Goal: Task Accomplishment & Management: Manage account settings

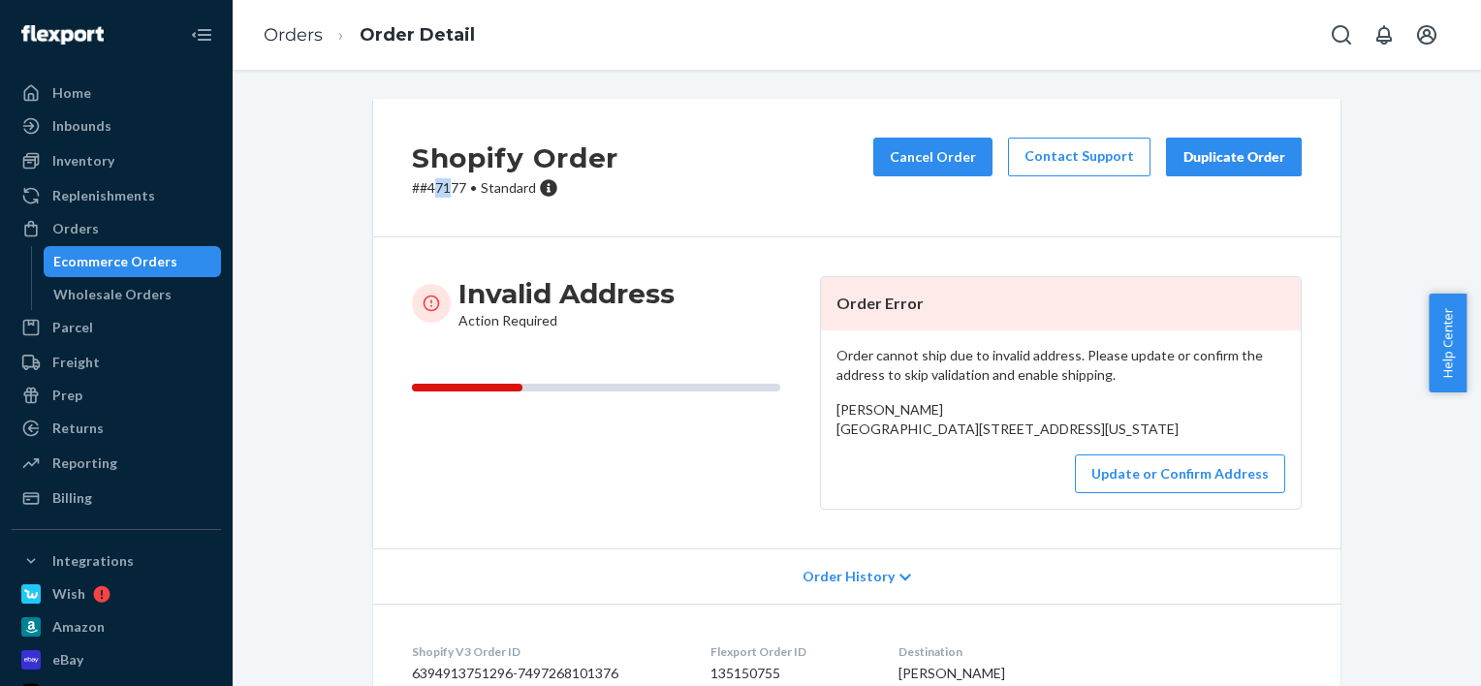
drag, startPoint x: 425, startPoint y: 186, endPoint x: 442, endPoint y: 183, distance: 17.7
click at [442, 183] on p "# #47177 • Standard" at bounding box center [515, 187] width 206 height 19
drag, startPoint x: 442, startPoint y: 183, endPoint x: 419, endPoint y: 183, distance: 23.3
click at [419, 183] on p "# #47177 • Standard" at bounding box center [515, 187] width 206 height 19
drag, startPoint x: 420, startPoint y: 185, endPoint x: 460, endPoint y: 186, distance: 40.7
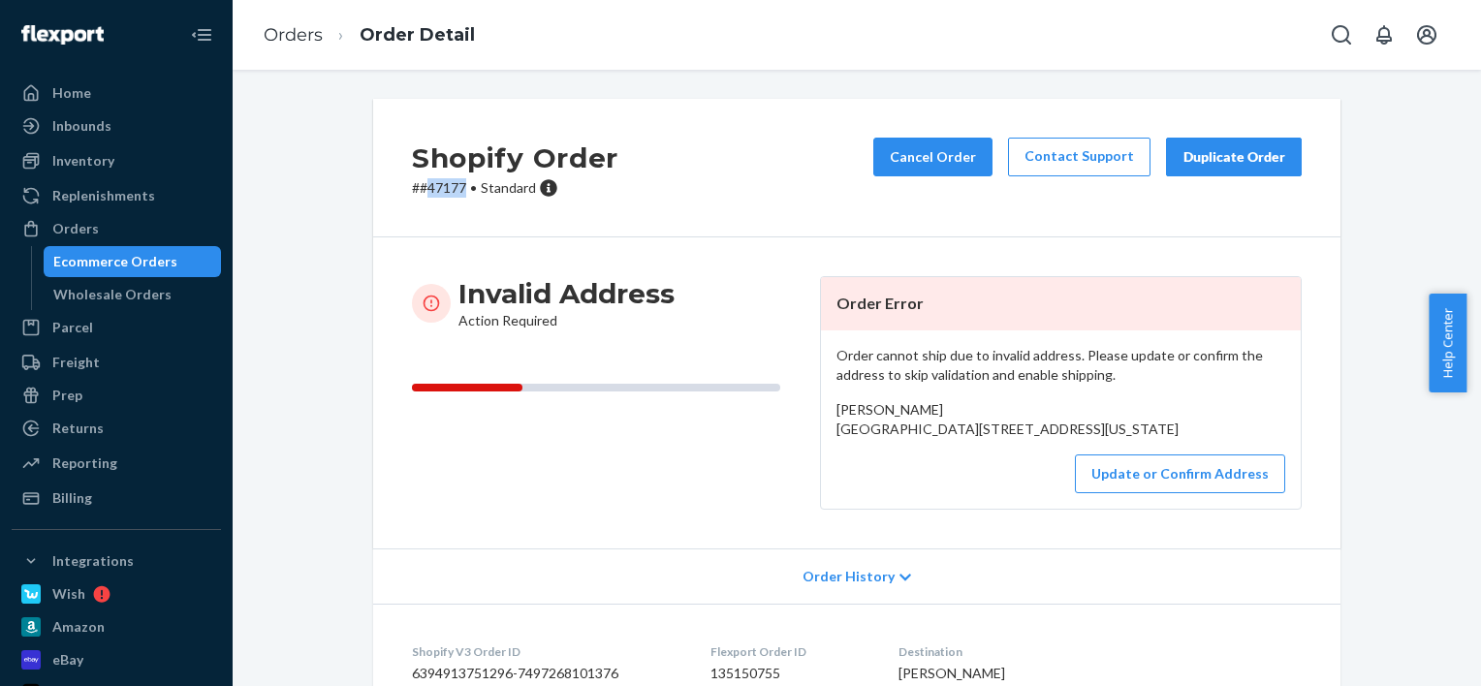
click at [460, 186] on p "# #47177 • Standard" at bounding box center [515, 187] width 206 height 19
copy p "47177"
click at [1179, 549] on div "Invalid Address Action Required Order Error Order cannot ship due to invalid ad…" at bounding box center [856, 392] width 967 height 311
click at [1181, 493] on button "Update or Confirm Address" at bounding box center [1180, 474] width 210 height 39
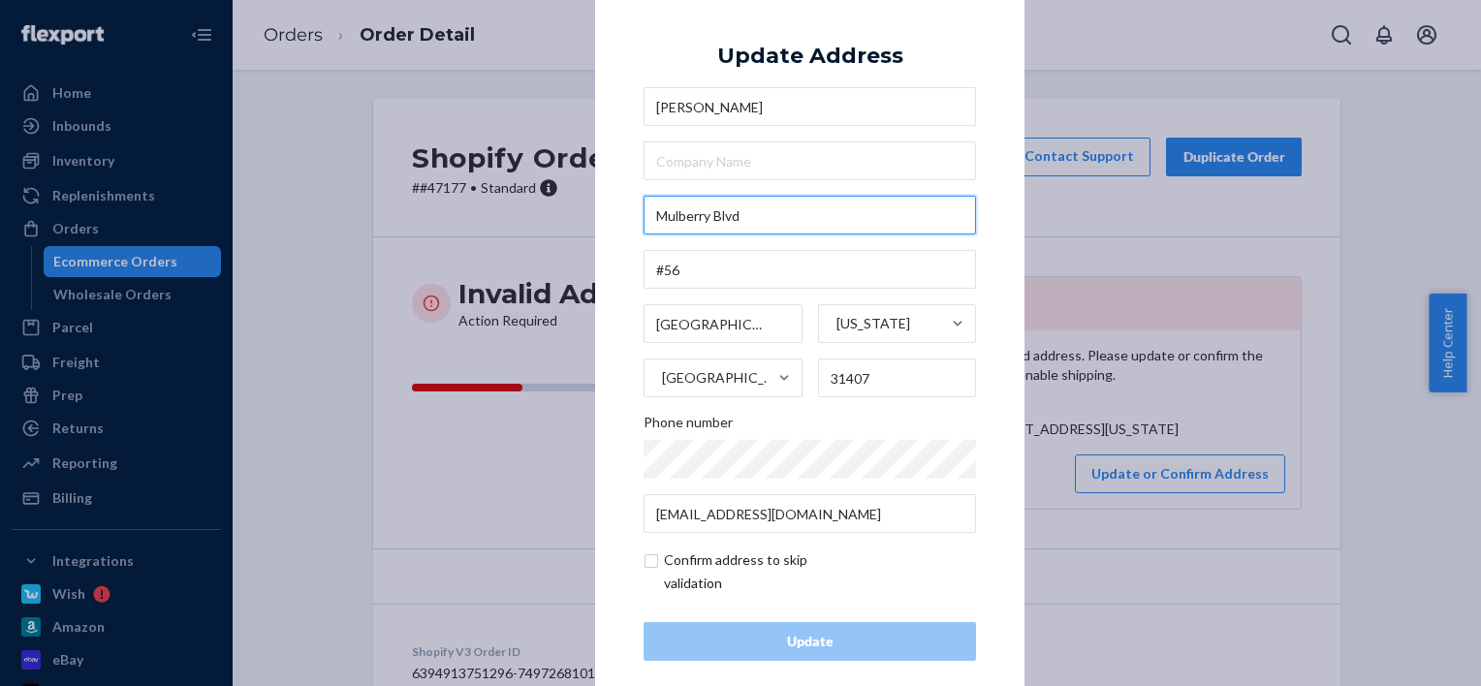
drag, startPoint x: 764, startPoint y: 205, endPoint x: 590, endPoint y: 209, distance: 173.6
click at [595, 209] on div "× Update Address [PERSON_NAME] [STREET_ADDRESS][US_STATE] Phone number [EMAIL_A…" at bounding box center [809, 343] width 429 height 733
paste input "64"
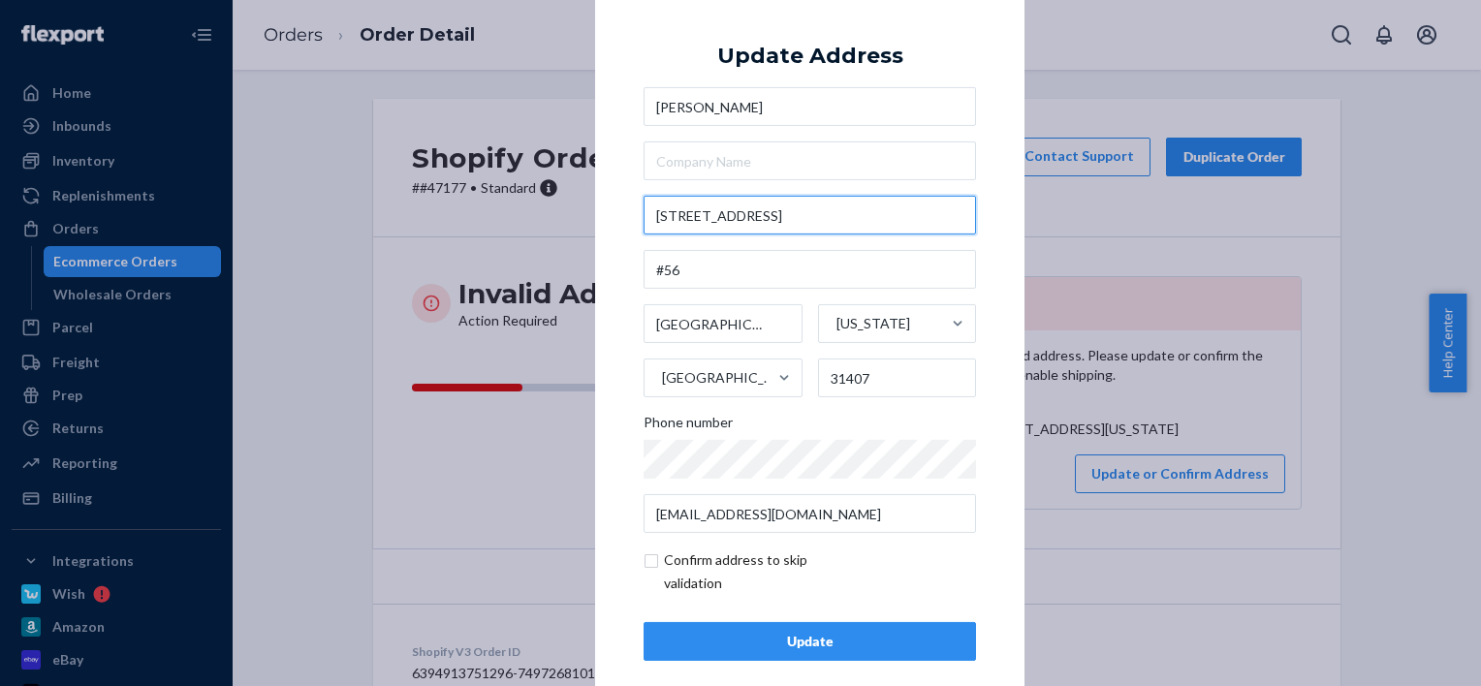
type input "[STREET_ADDRESS]"
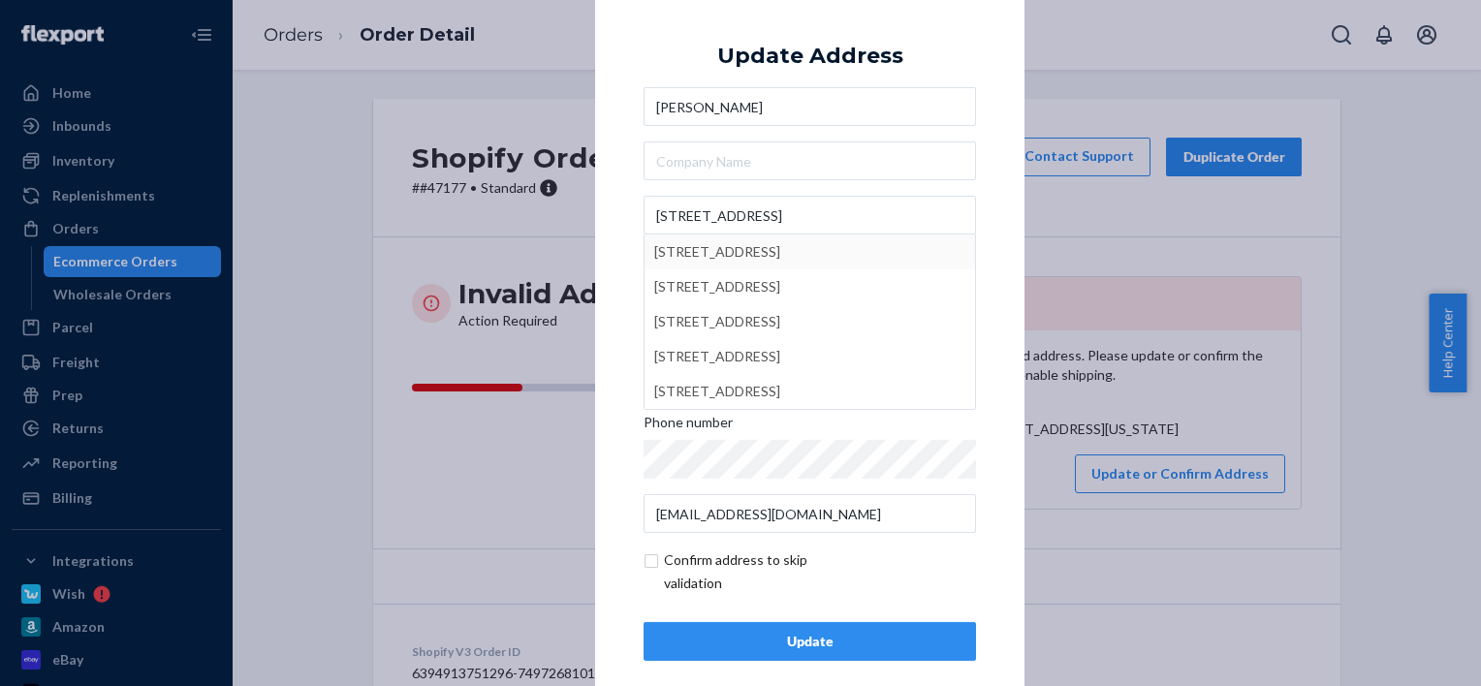
click at [567, 199] on div "× Update Address [PERSON_NAME] [STREET_ADDRESS][GEOGRAPHIC_DATA][STREET_ADDRESS…" at bounding box center [740, 343] width 1481 height 686
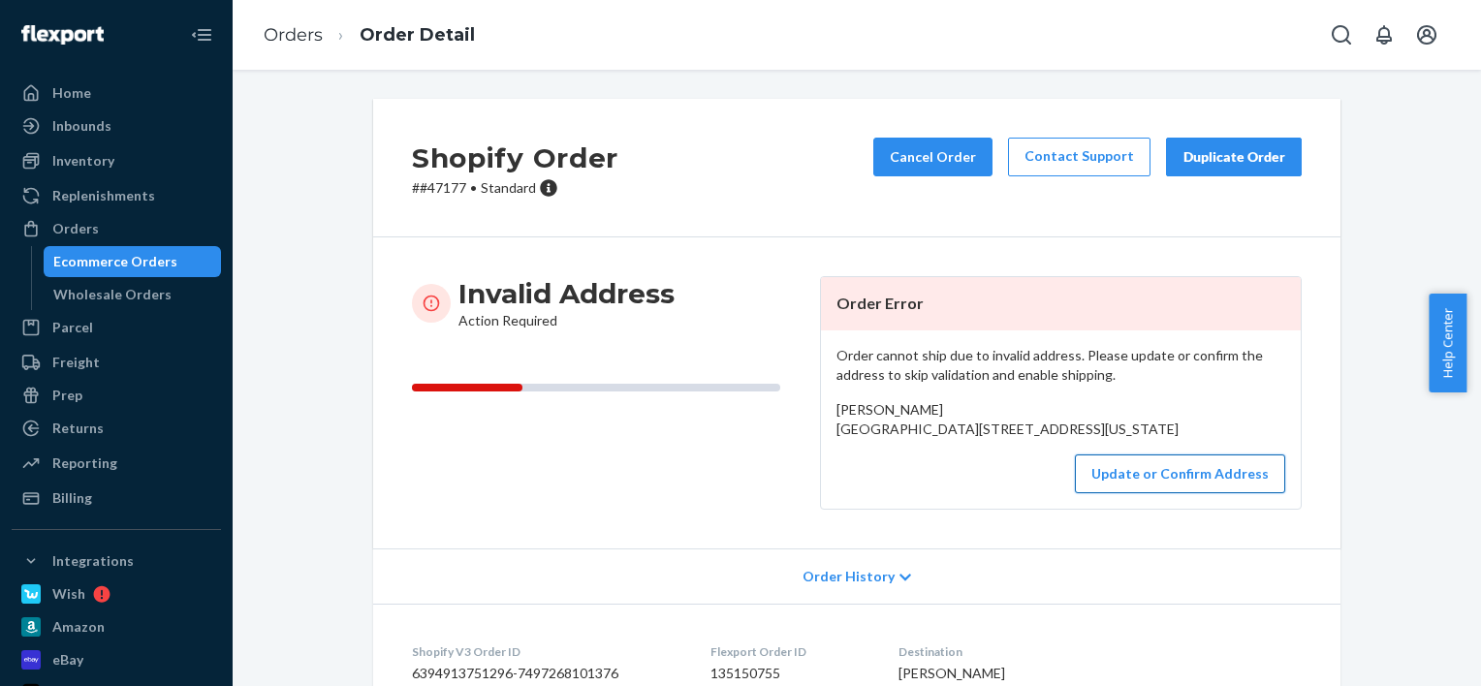
click at [1179, 493] on button "Update or Confirm Address" at bounding box center [1180, 474] width 210 height 39
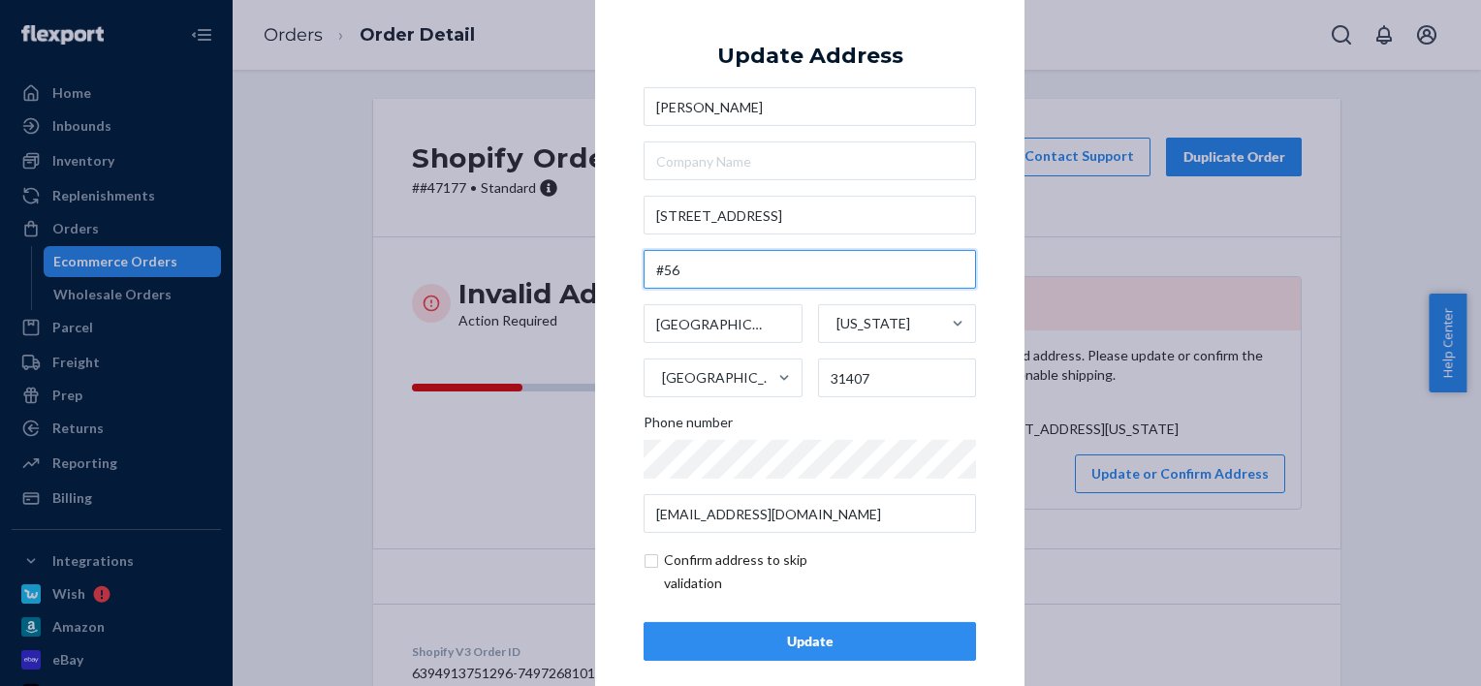
drag, startPoint x: 761, startPoint y: 281, endPoint x: 507, endPoint y: 268, distance: 254.3
click at [504, 275] on div "× Update Address [PERSON_NAME] [STREET_ADDRESS][US_STATE] Phone number [EMAIL_A…" at bounding box center [740, 343] width 1481 height 686
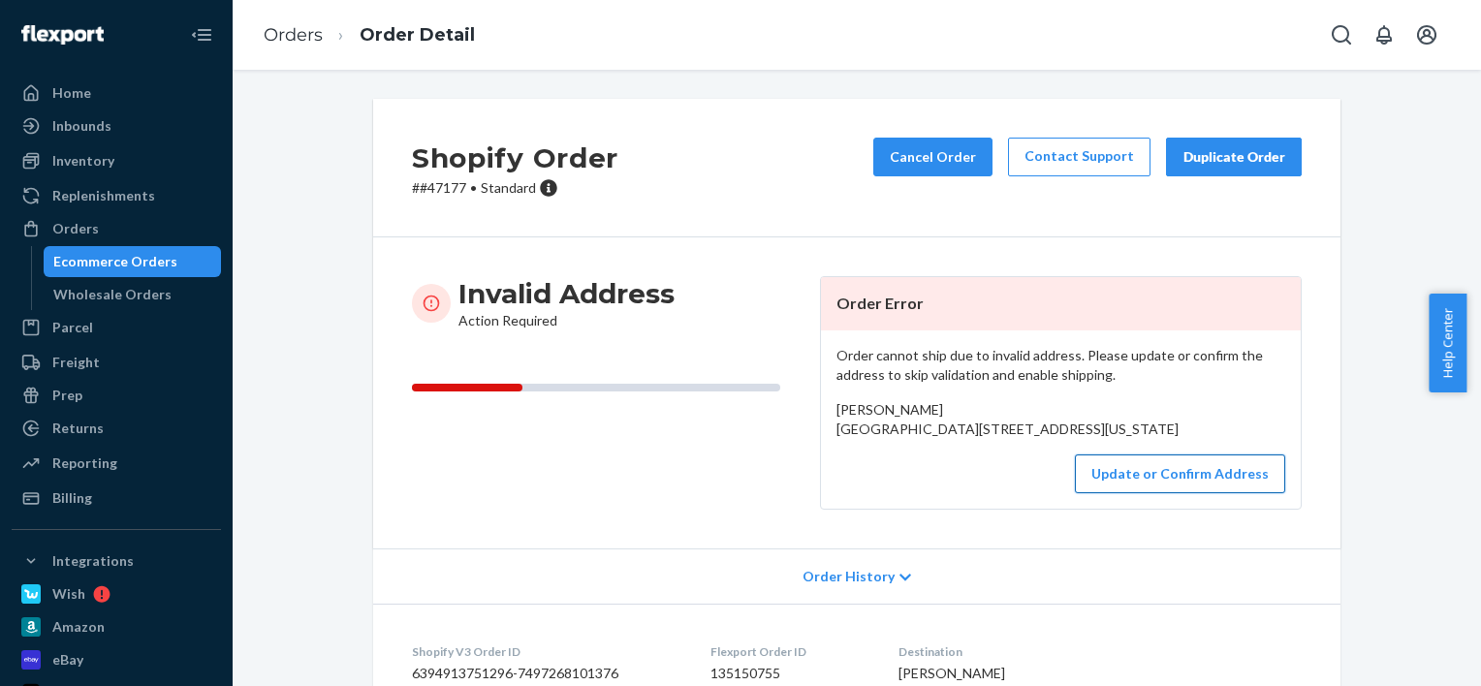
click at [1096, 493] on button "Update or Confirm Address" at bounding box center [1180, 474] width 210 height 39
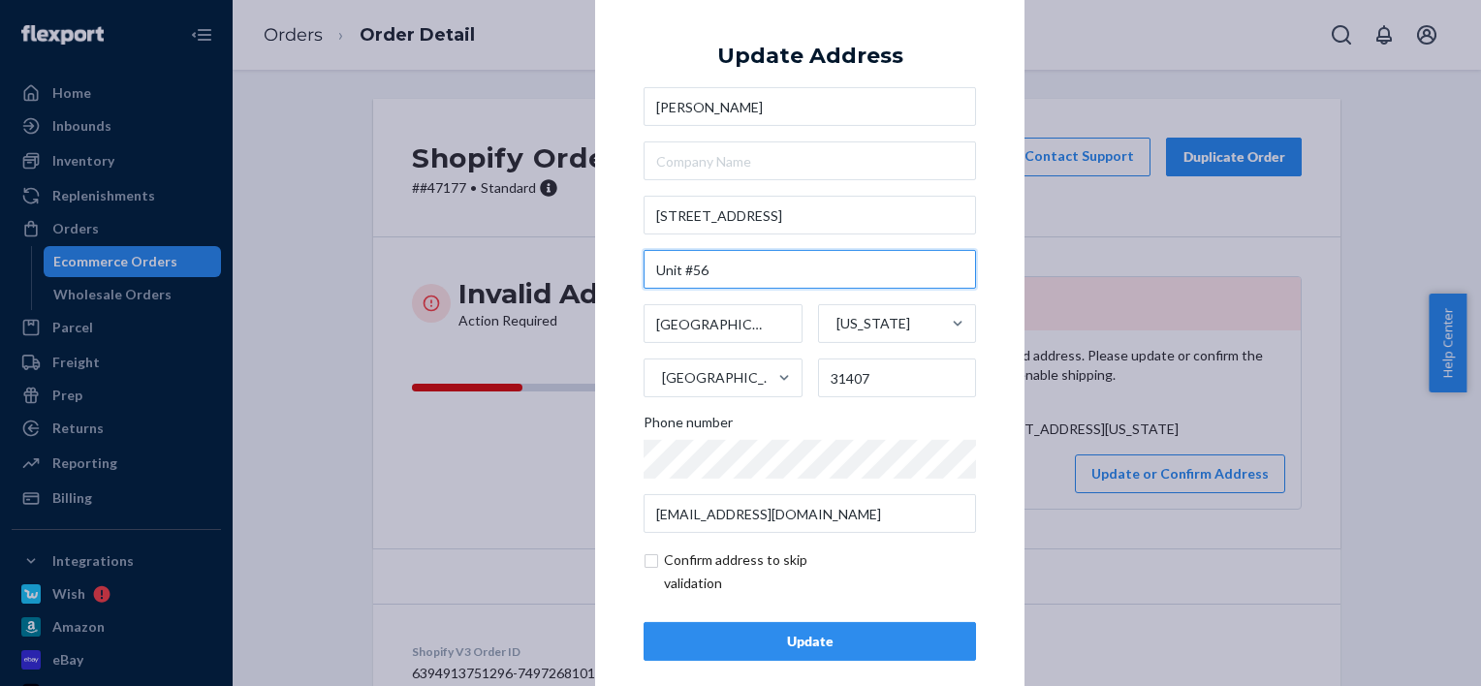
click at [741, 260] on input "Unit #56" at bounding box center [810, 269] width 332 height 39
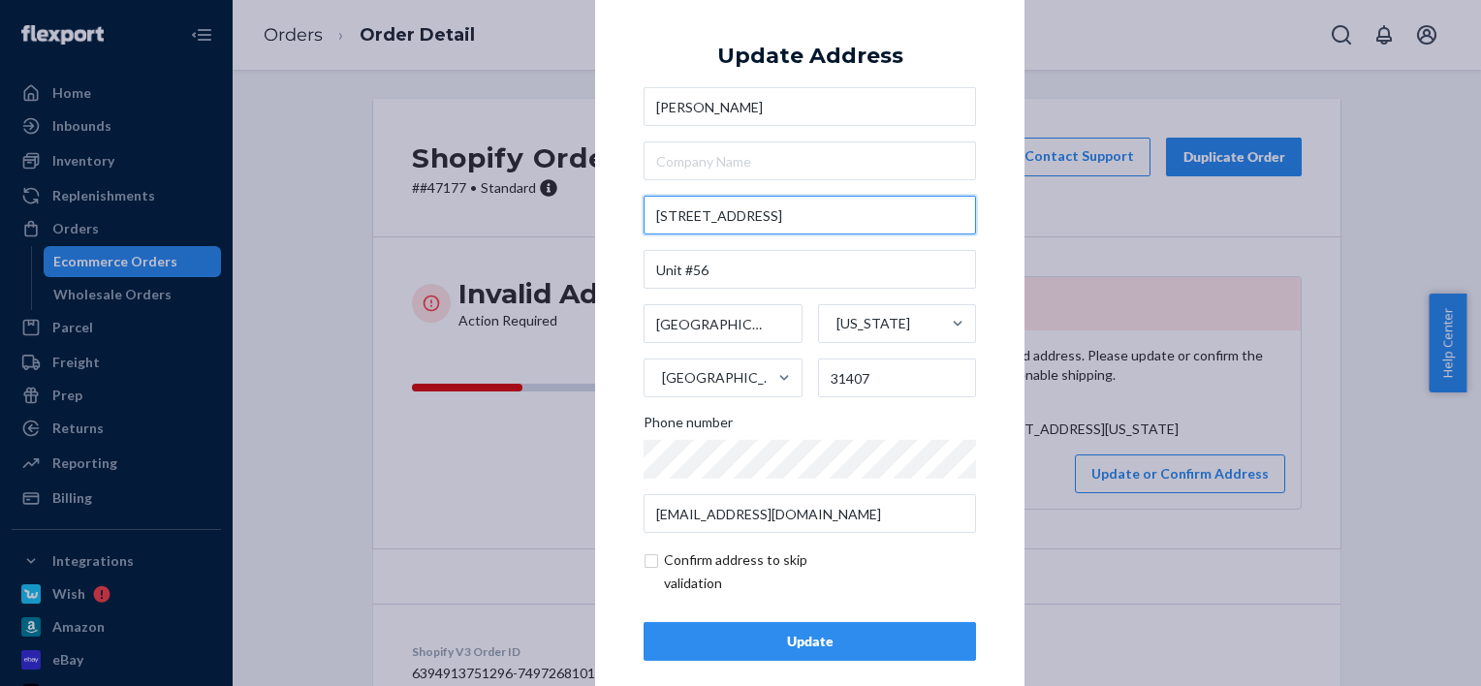
drag, startPoint x: 783, startPoint y: 219, endPoint x: 648, endPoint y: 213, distance: 135.8
click at [648, 213] on input "[STREET_ADDRESS]" at bounding box center [810, 215] width 332 height 39
click at [841, 640] on div "Update" at bounding box center [810, 641] width 300 height 19
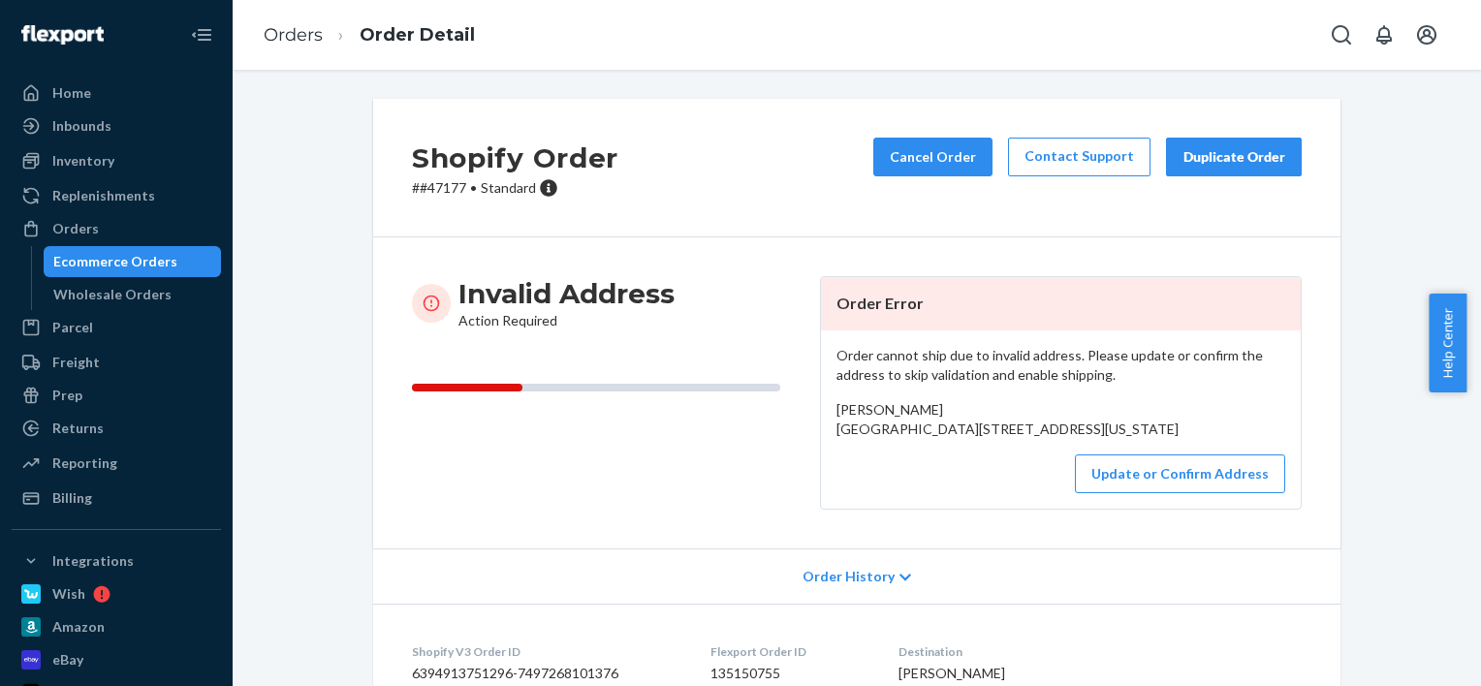
click at [1144, 509] on div "Order cannot ship due to invalid address. Please update or confirm the address …" at bounding box center [1061, 420] width 480 height 178
click at [1145, 493] on button "Update or Confirm Address" at bounding box center [1180, 474] width 210 height 39
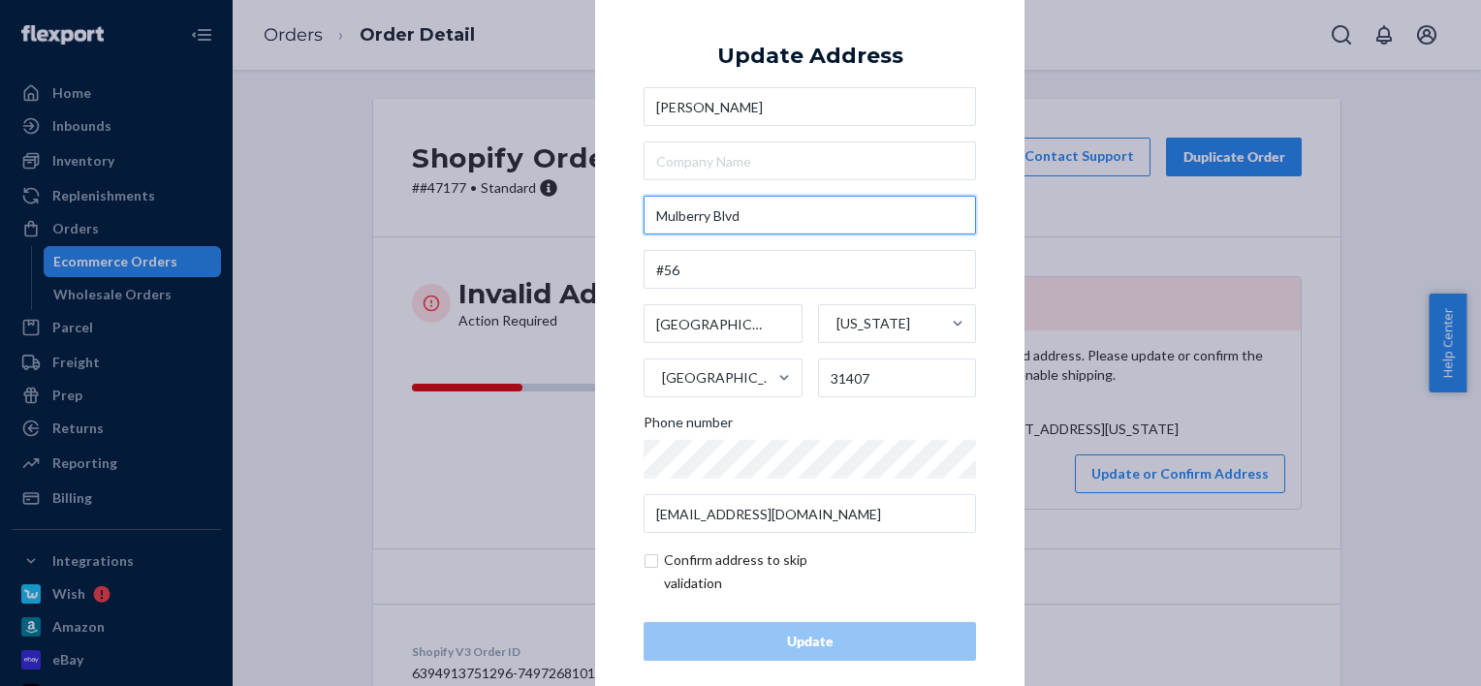
drag, startPoint x: 753, startPoint y: 205, endPoint x: 589, endPoint y: 203, distance: 163.8
click at [595, 204] on div "× Update Address [PERSON_NAME] [STREET_ADDRESS][US_STATE] Phone number [EMAIL_A…" at bounding box center [809, 343] width 429 height 733
paste input "64"
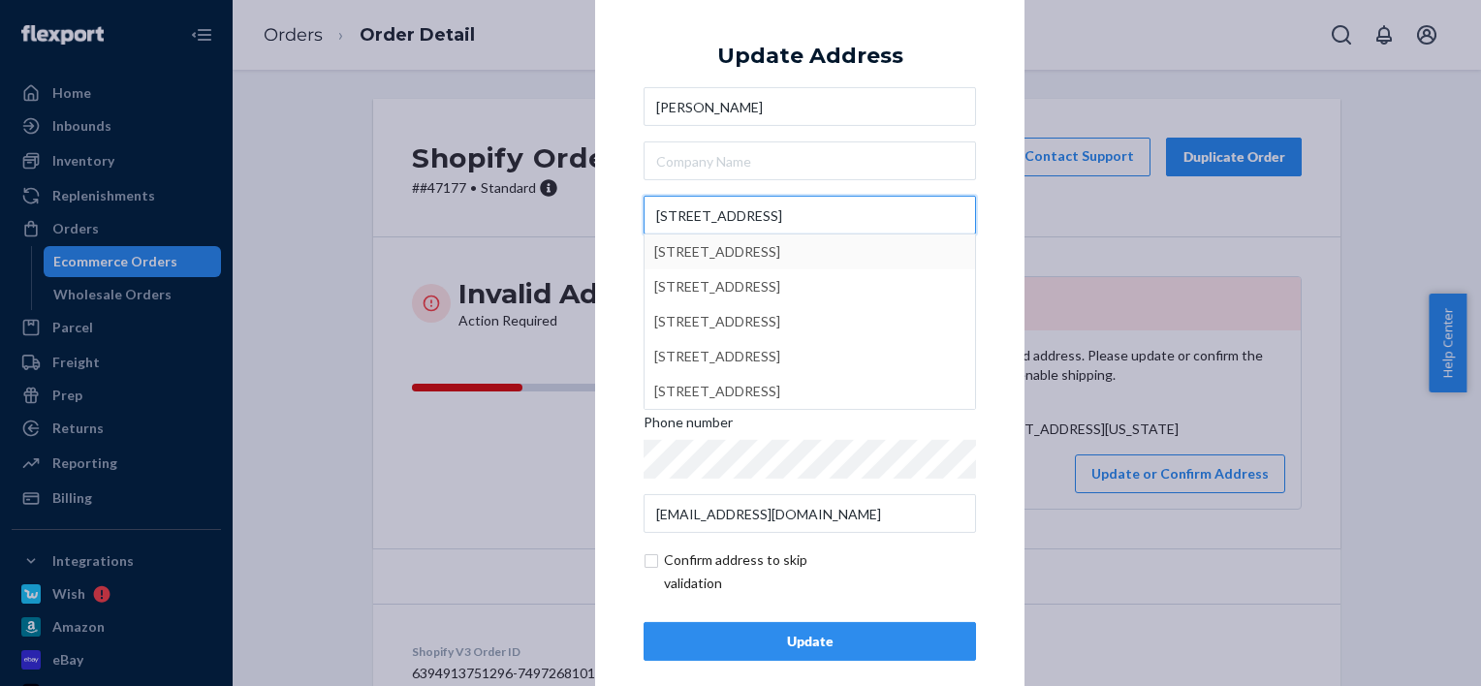
type input "[STREET_ADDRESS]"
click at [611, 241] on div "× Update Address [PERSON_NAME] [STREET_ADDRESS][GEOGRAPHIC_DATA][STREET_ADDRESS…" at bounding box center [809, 343] width 429 height 733
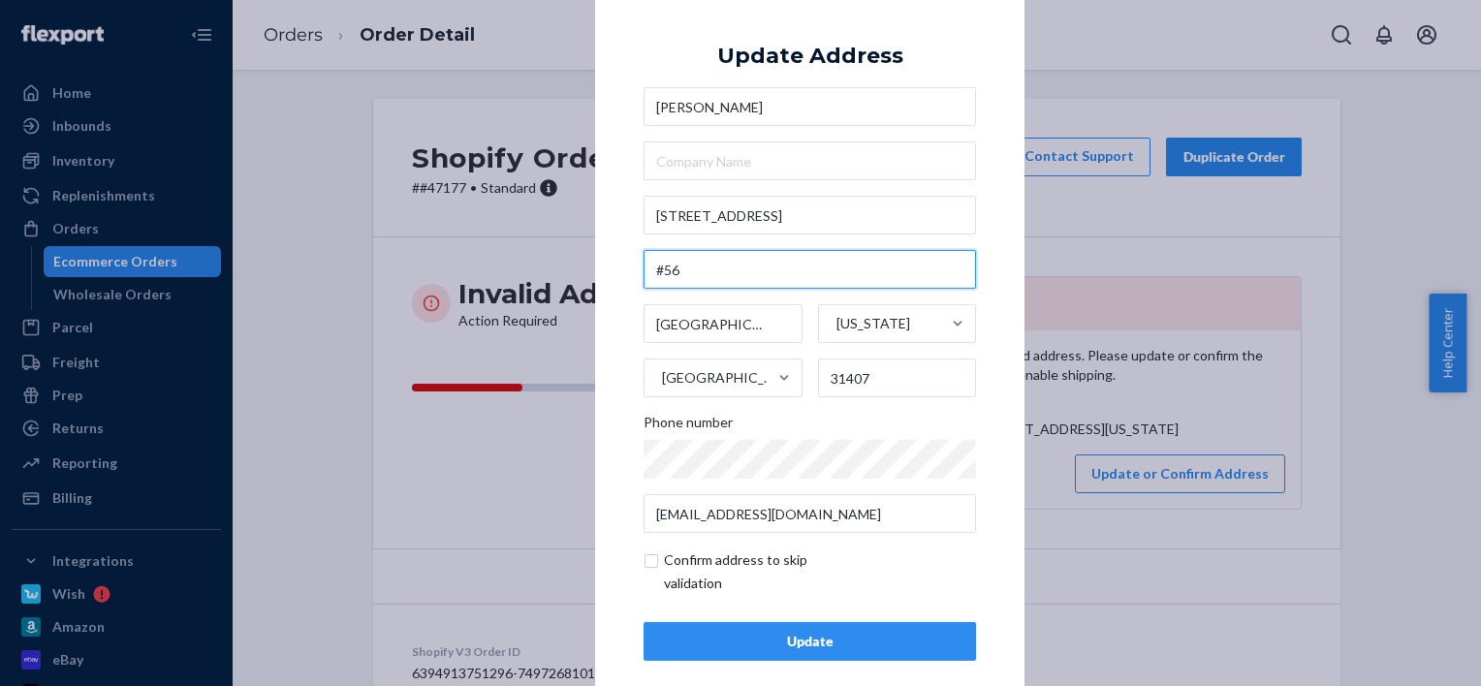
click at [651, 274] on input "#56" at bounding box center [810, 269] width 332 height 39
type input "Unit #56"
click at [788, 641] on div "Update" at bounding box center [810, 641] width 300 height 19
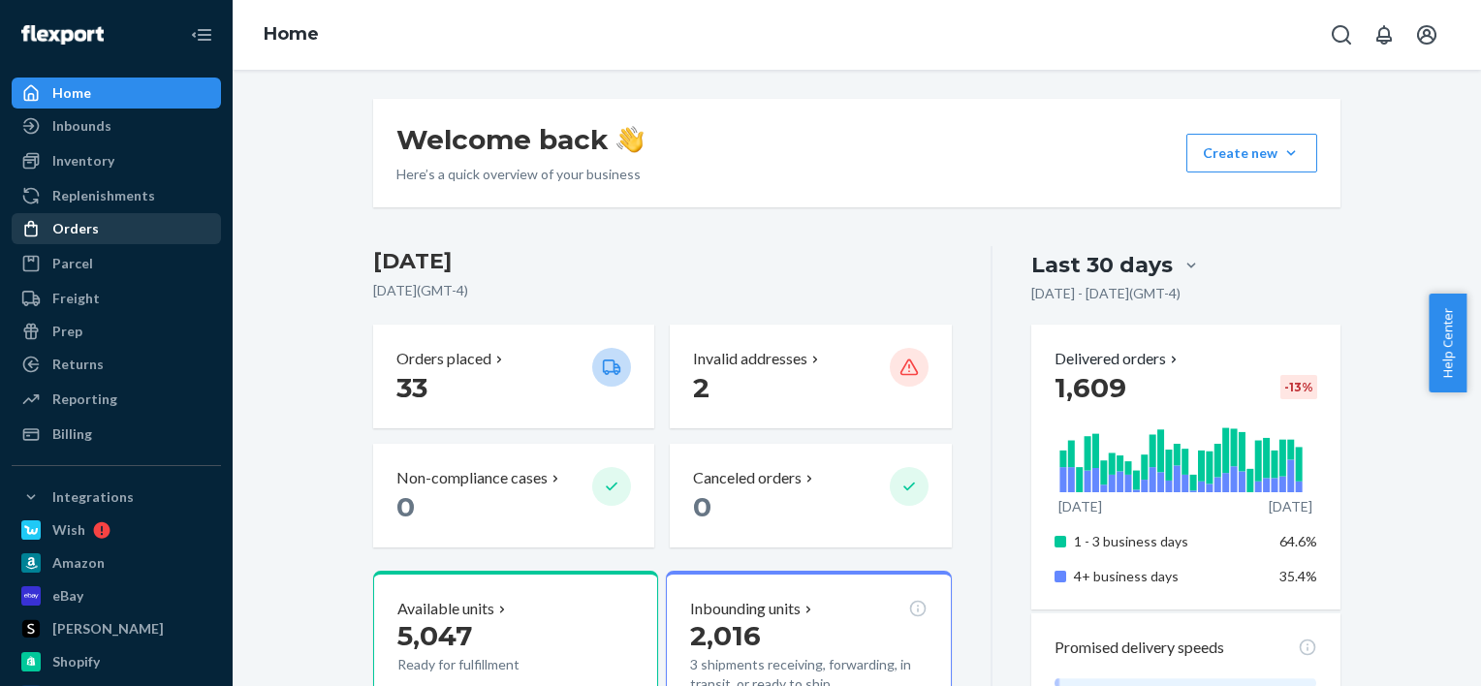
click at [78, 225] on div "Orders" at bounding box center [75, 228] width 47 height 19
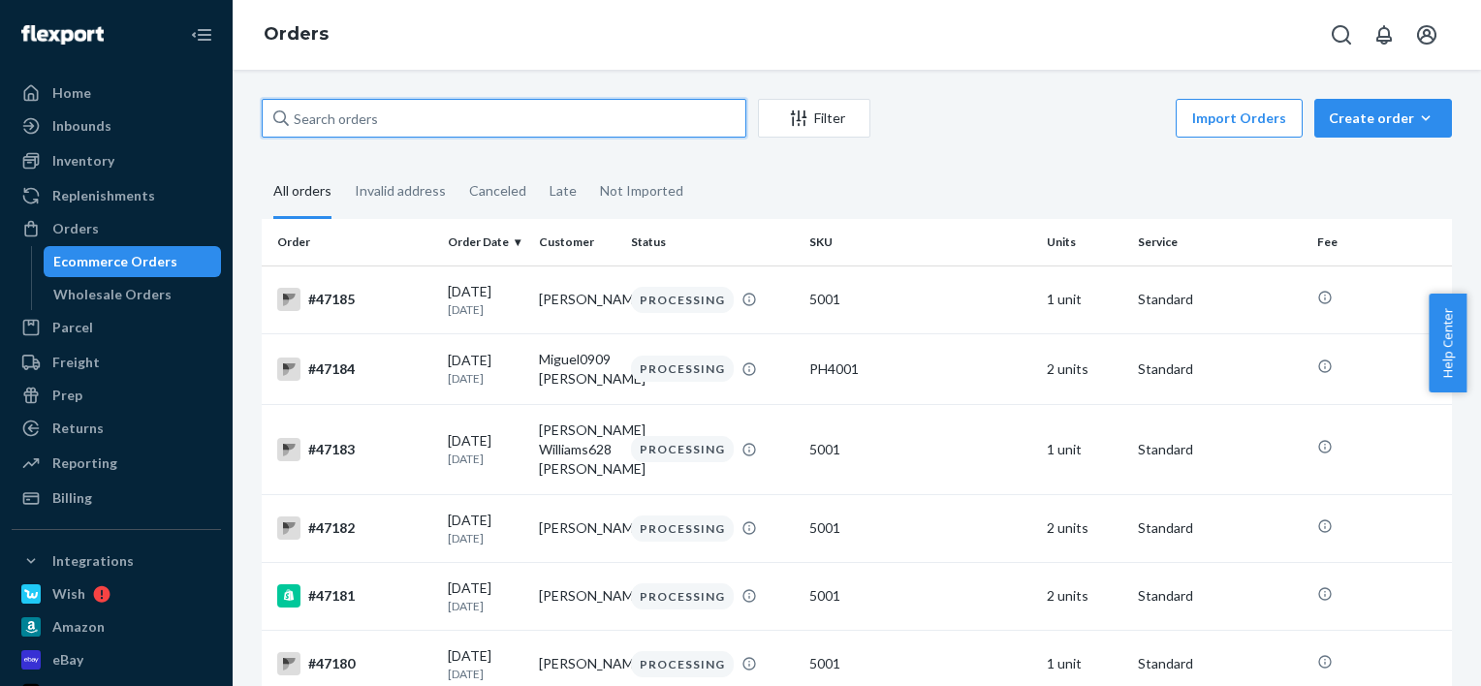
click at [346, 128] on input "text" at bounding box center [504, 118] width 485 height 39
paste input "[PERSON_NAME]"
type input "[PERSON_NAME]"
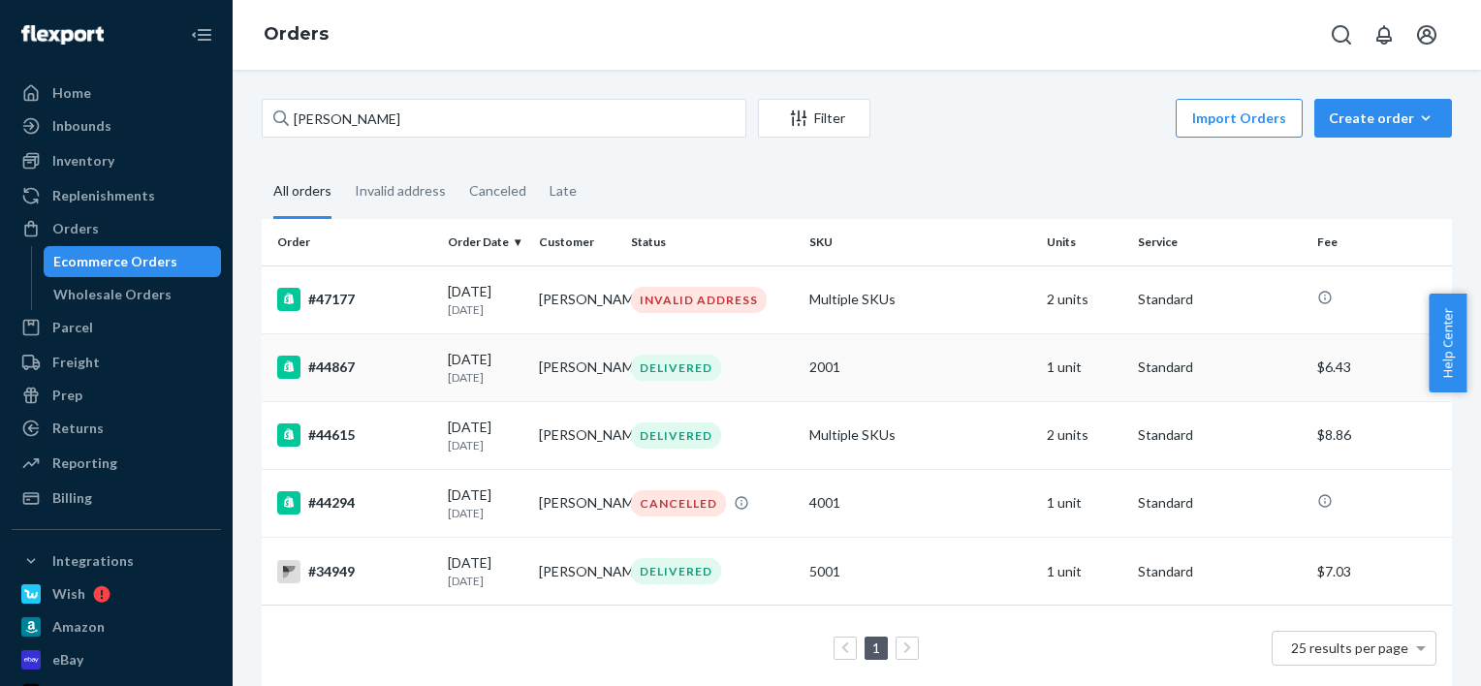
click at [340, 370] on div "#44867" at bounding box center [354, 367] width 155 height 23
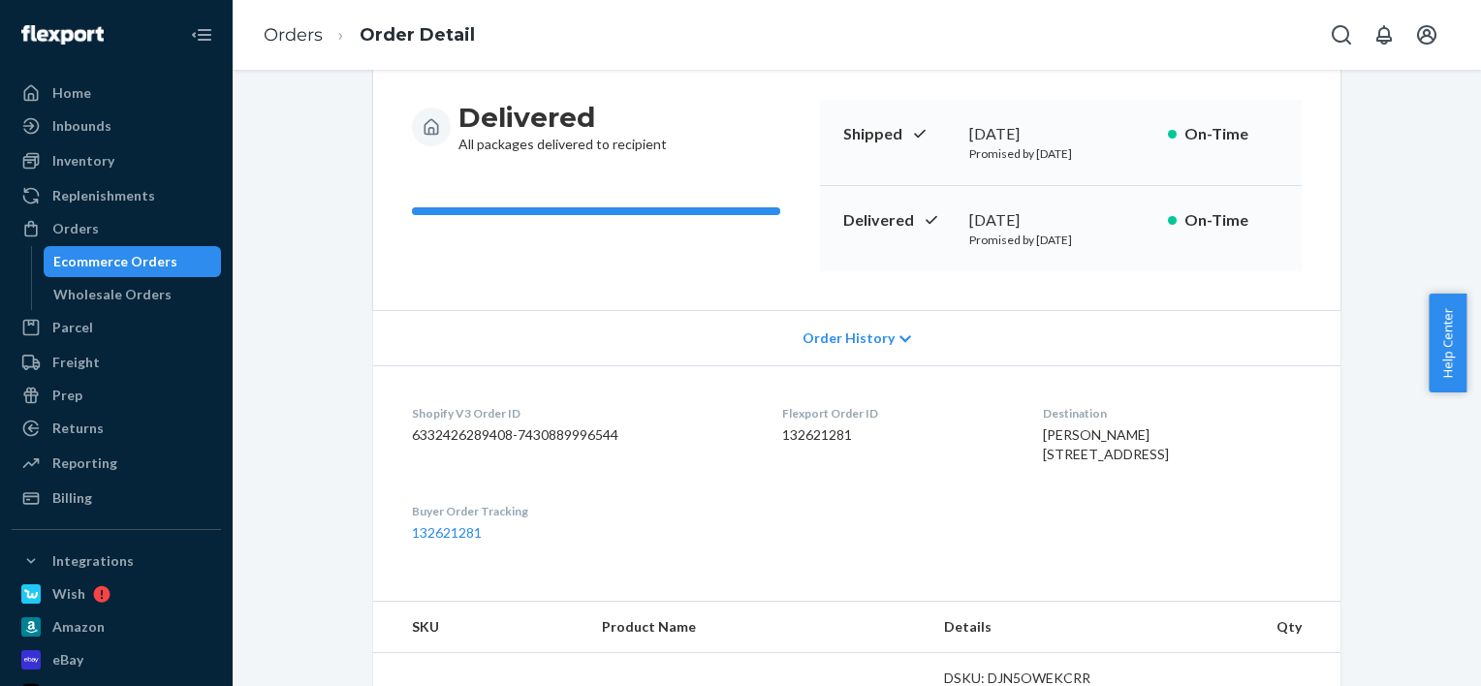
scroll to position [291, 0]
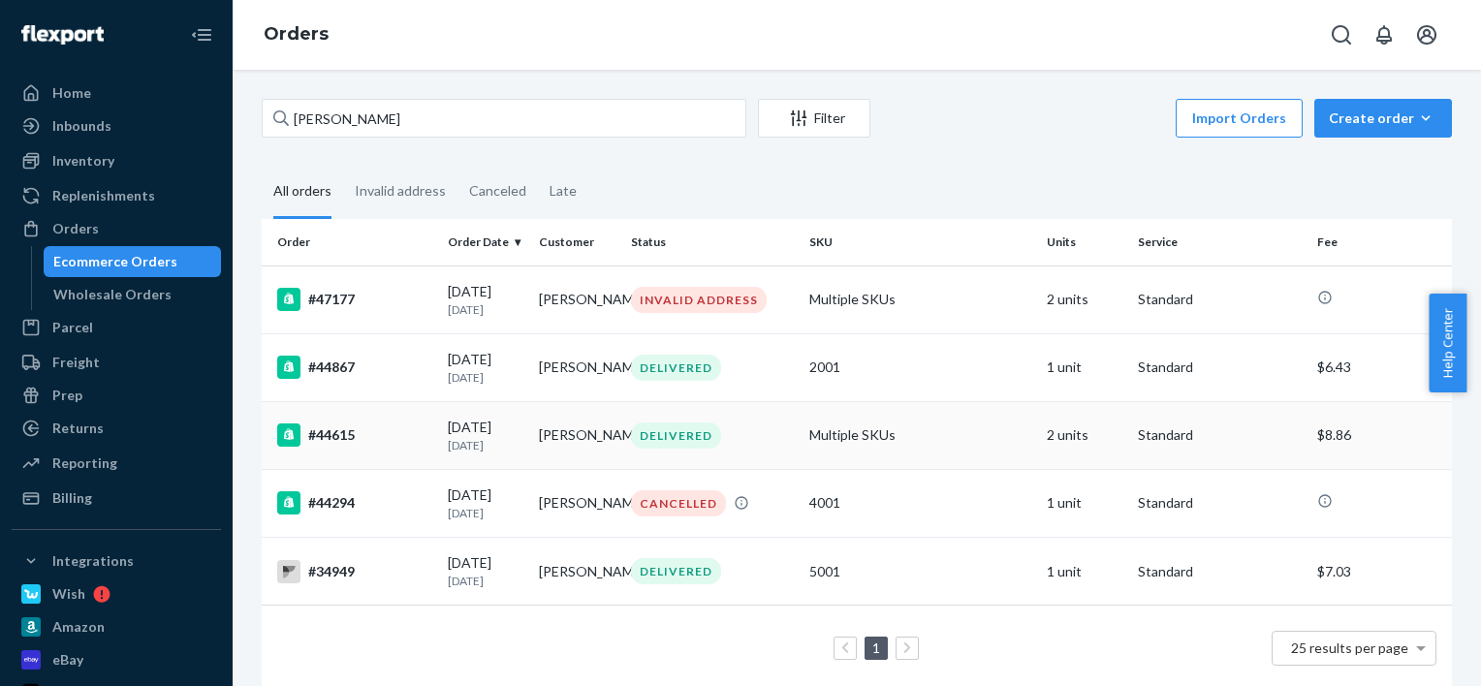
click at [461, 454] on p "1 month ago" at bounding box center [486, 445] width 76 height 16
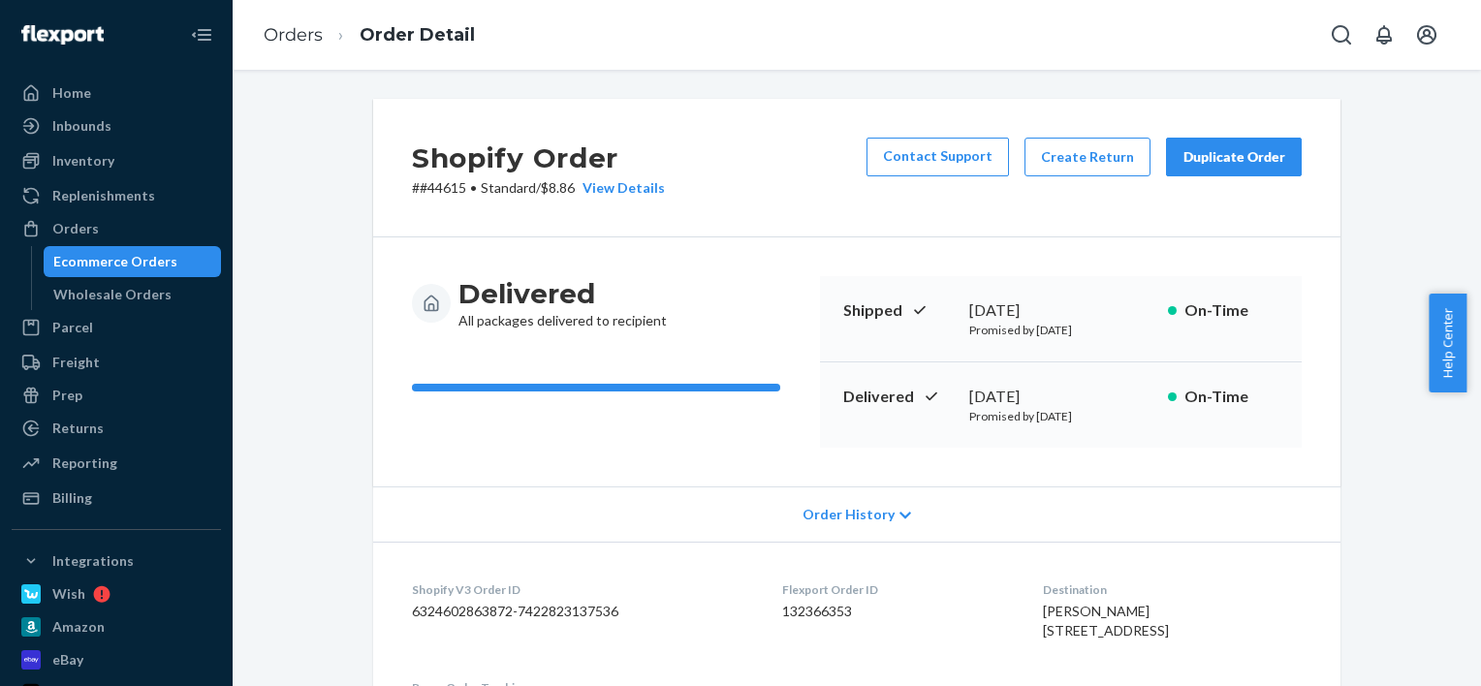
scroll to position [291, 0]
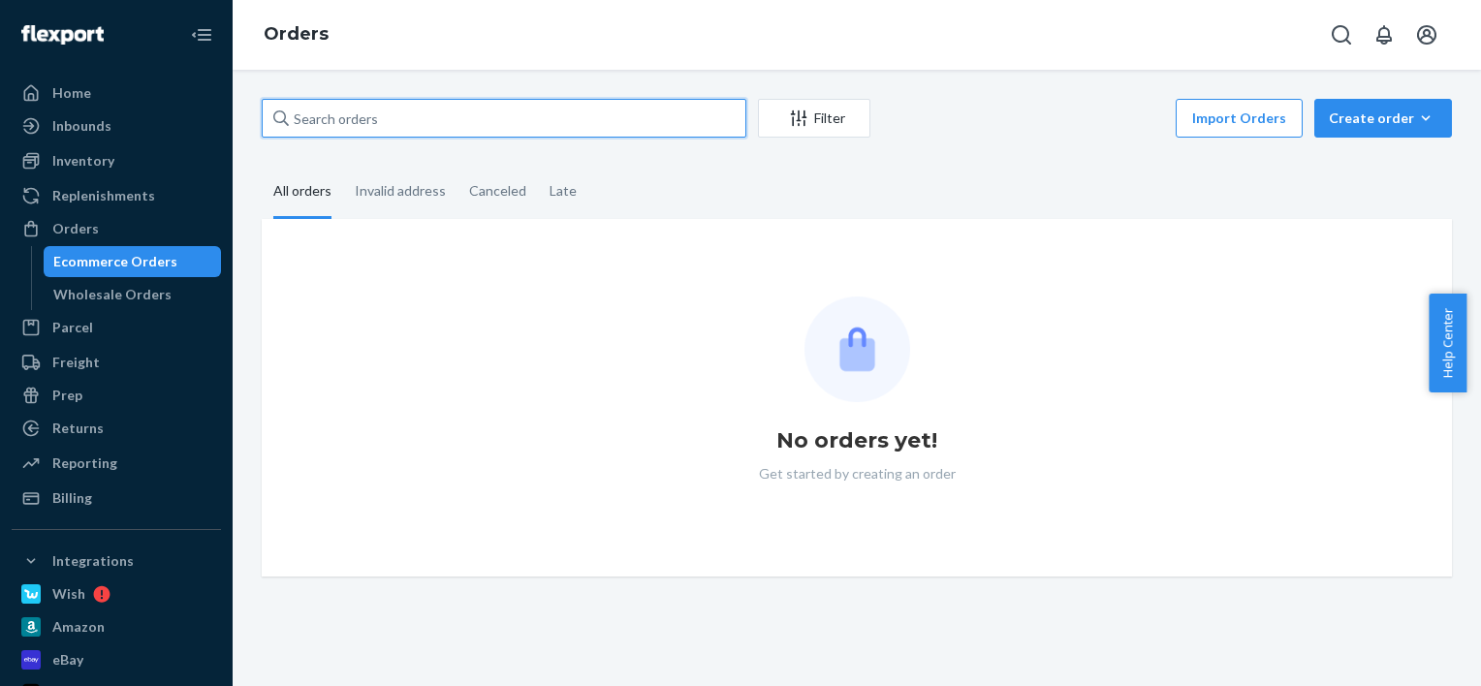
click at [420, 118] on input "text" at bounding box center [504, 118] width 485 height 39
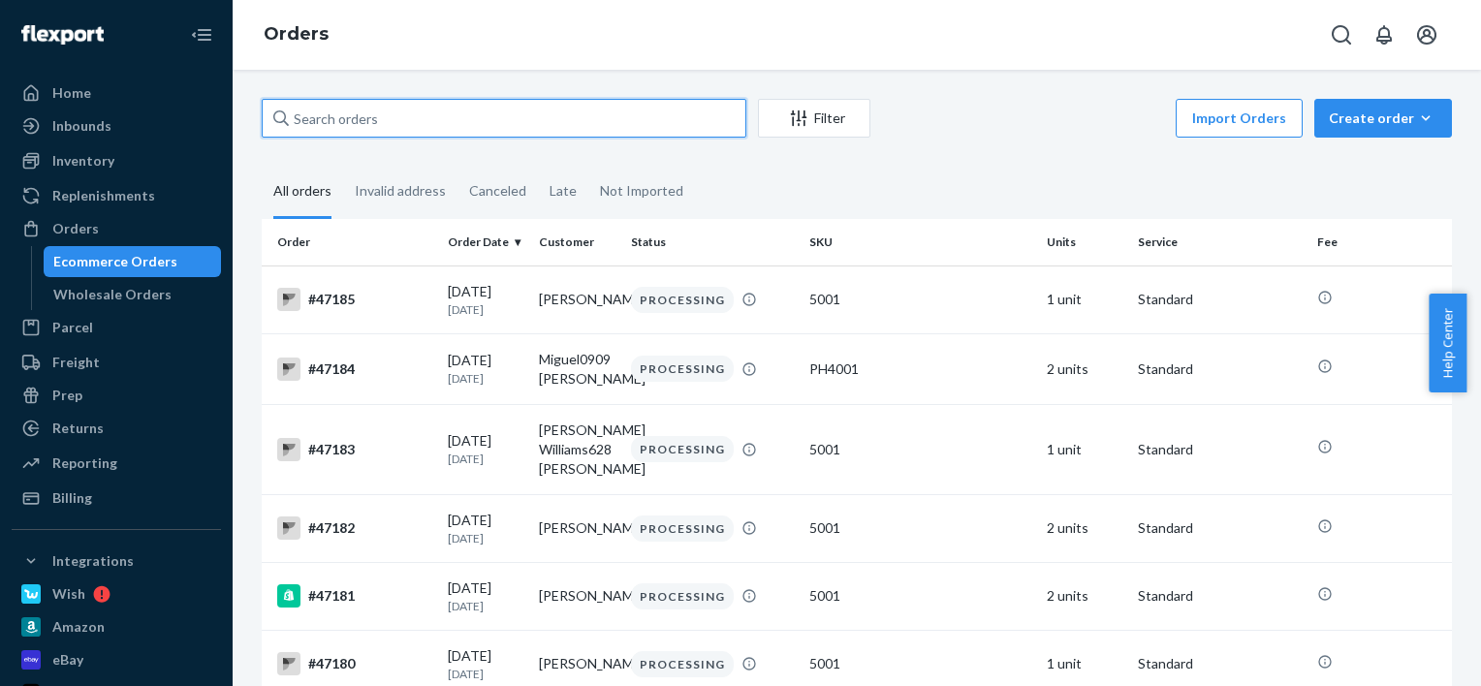
paste input "[PERSON_NAME]"
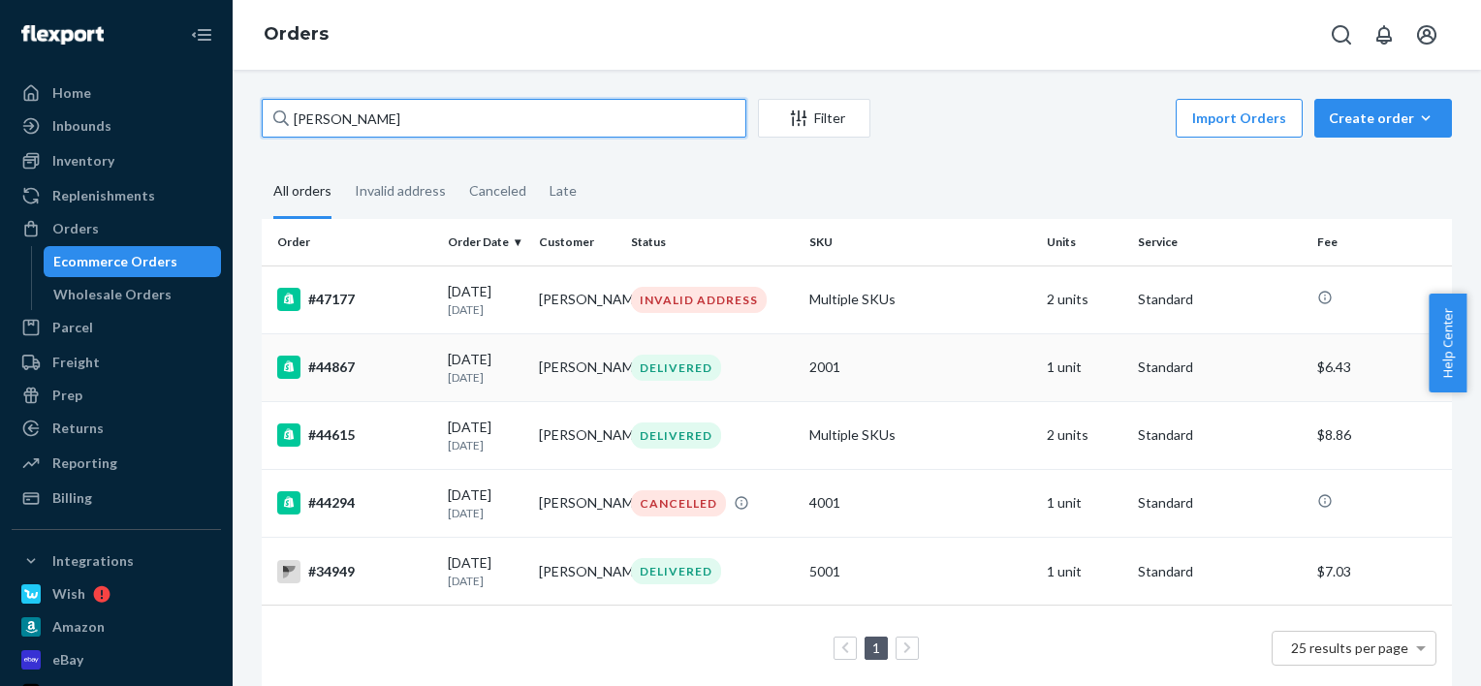
type input "[PERSON_NAME]"
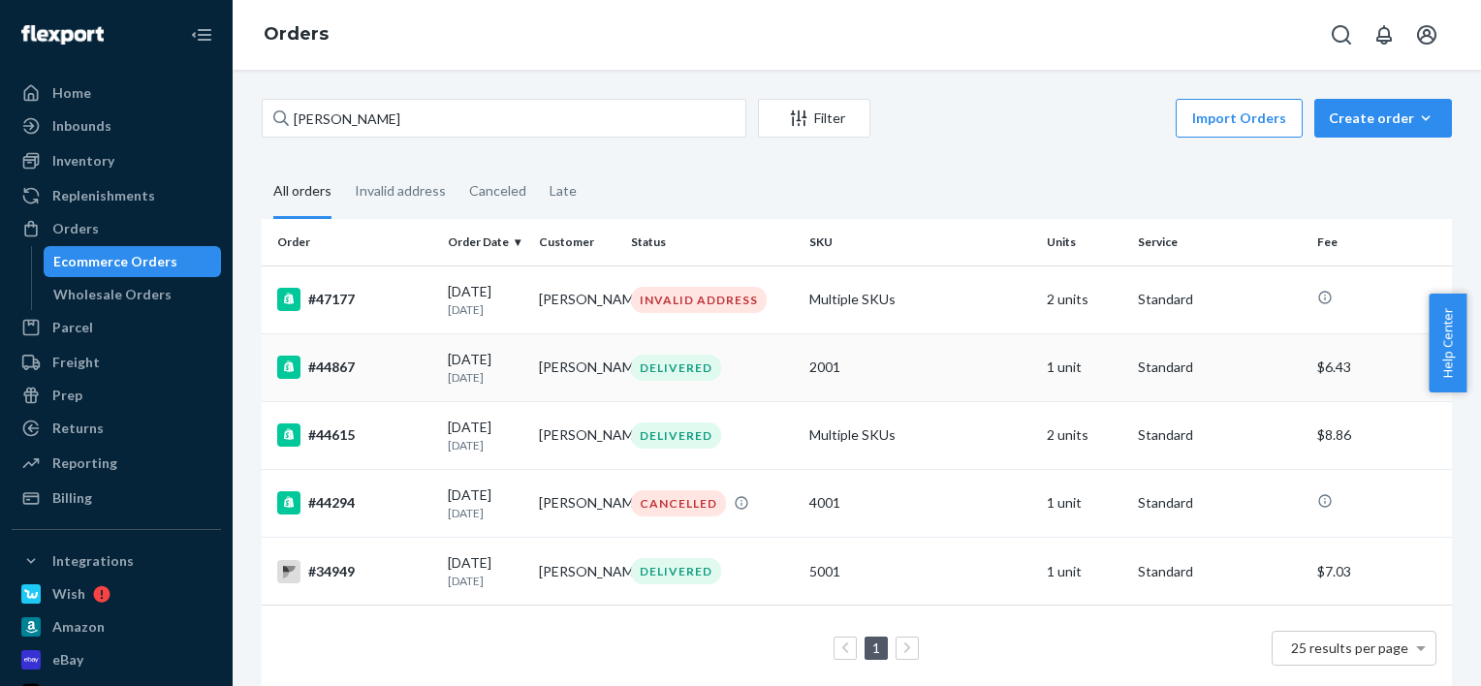
click at [501, 355] on div "07/18/2025 1 month ago" at bounding box center [486, 368] width 76 height 36
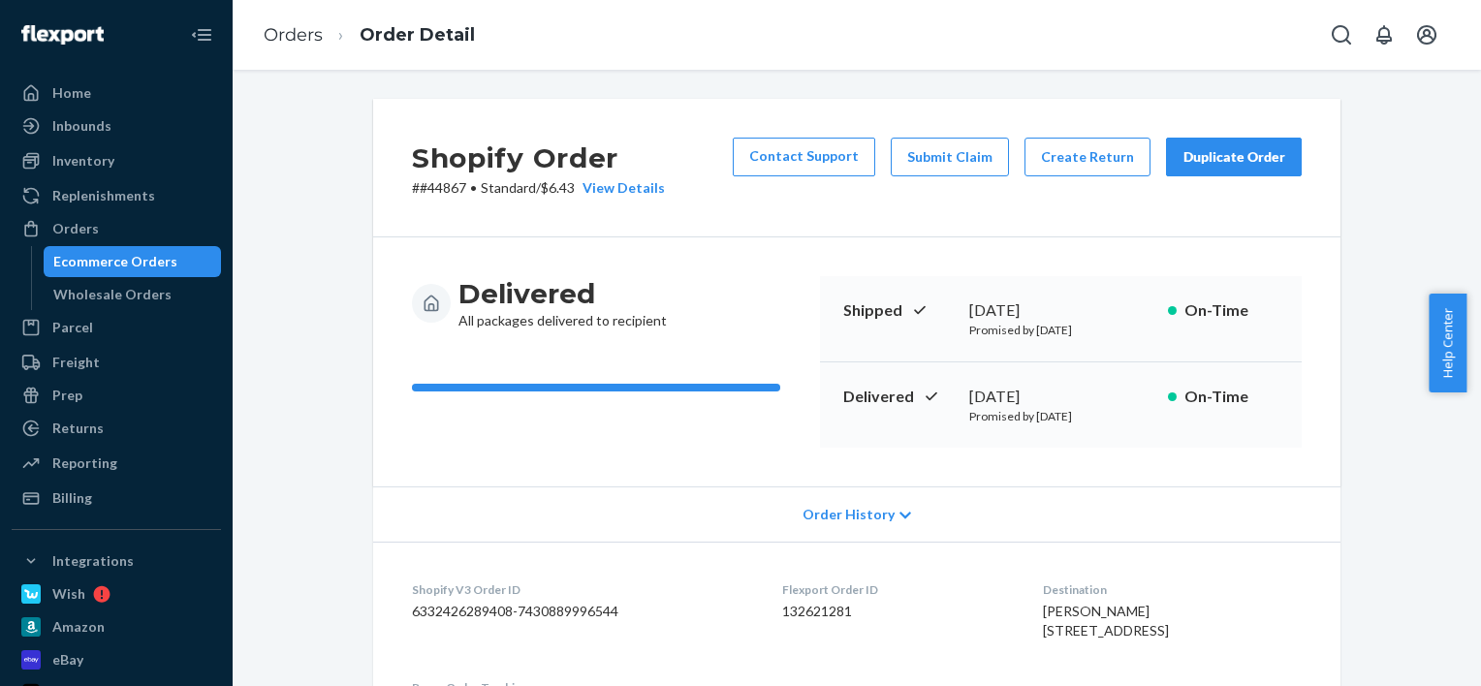
scroll to position [194, 0]
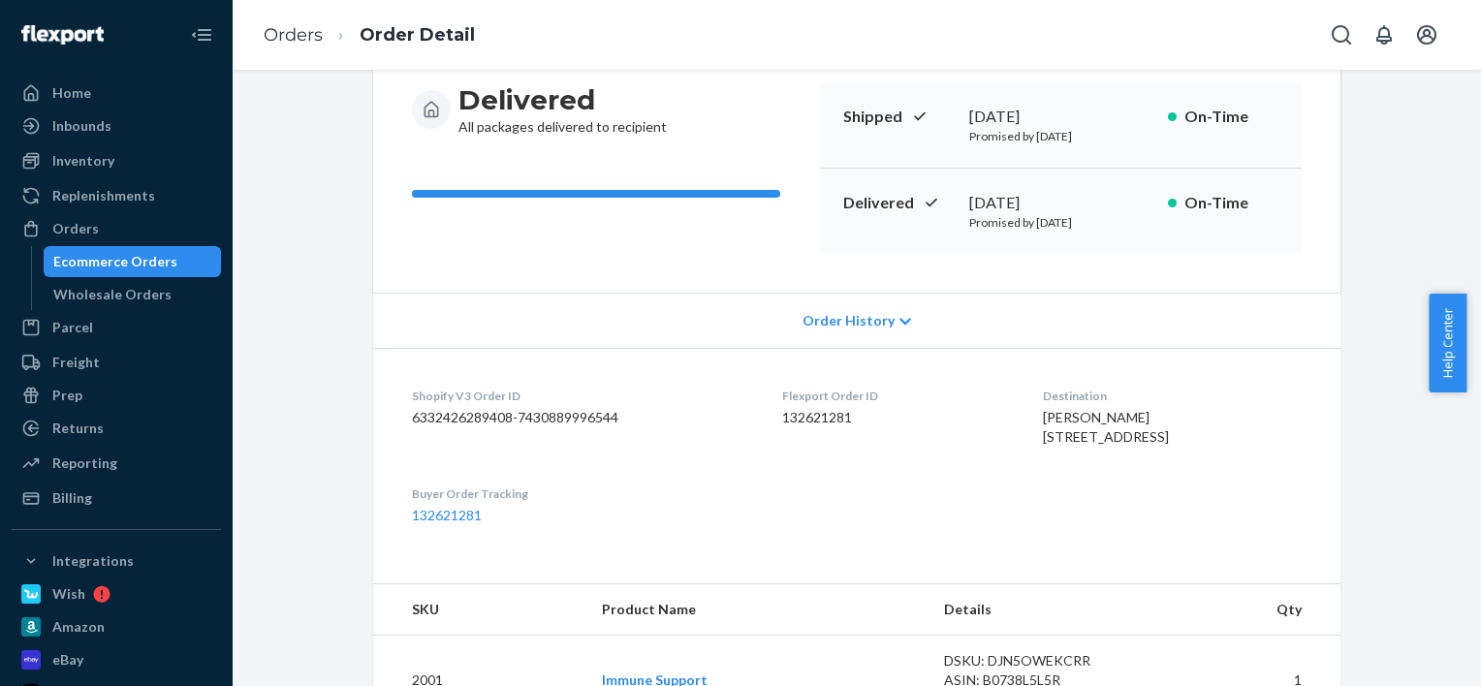
drag, startPoint x: 1006, startPoint y: 434, endPoint x: 1051, endPoint y: 210, distance: 228.3
click at [1114, 438] on dl "Shopify V3 Order ID 6332426289408-7430889996544 Flexport Order ID 132621281 Des…" at bounding box center [856, 456] width 967 height 216
copy span "[STREET_ADDRESS]"
drag, startPoint x: 1072, startPoint y: 458, endPoint x: 1012, endPoint y: 455, distance: 60.2
click at [1043, 447] on div "Olivia Recchia 64 Mulberry Blvd Unit #56 Port Wentworth, GA 31407 US" at bounding box center [1172, 427] width 259 height 39
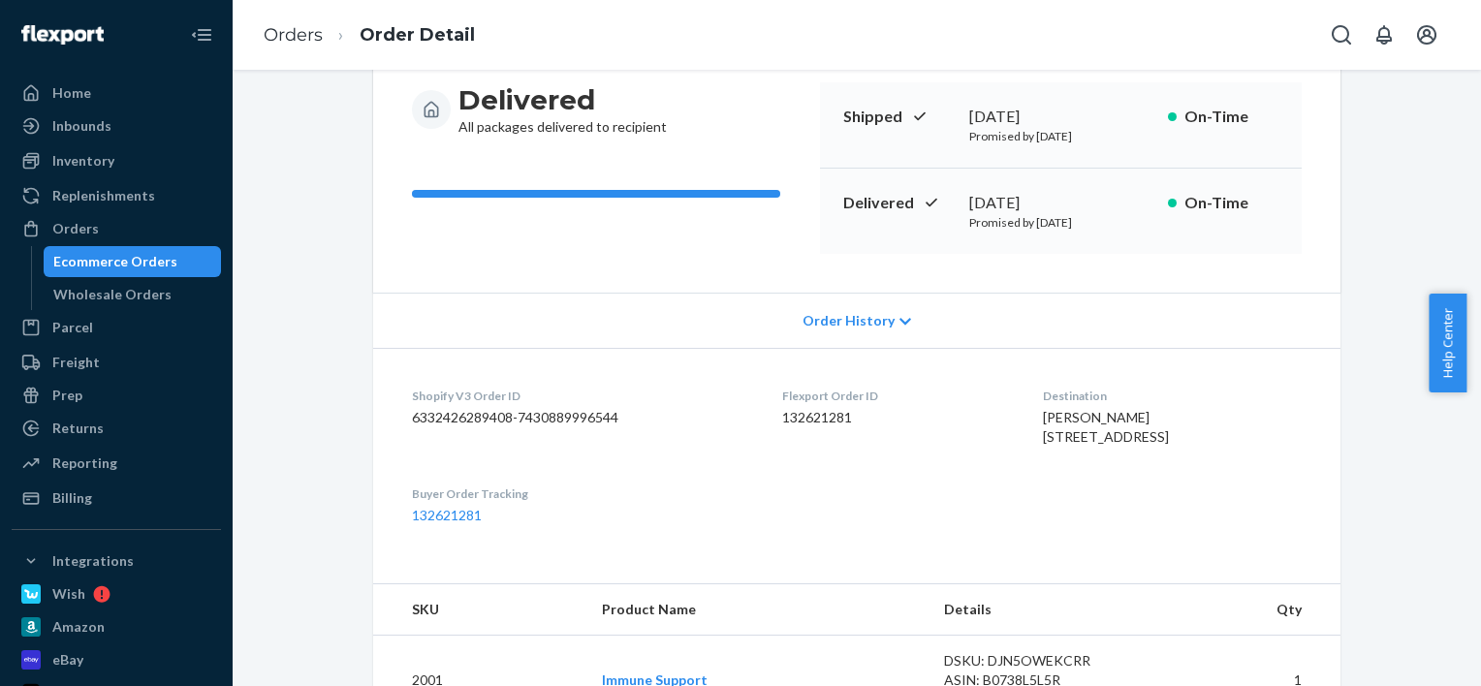
copy span "Unit #56"
click at [1186, 447] on div "Olivia Recchia 64 Mulberry Blvd Unit #56 Port Wentworth, GA 31407 US" at bounding box center [1172, 427] width 259 height 39
drag, startPoint x: 1476, startPoint y: 299, endPoint x: 1475, endPoint y: 283, distance: 15.5
click at [1466, 283] on body "Home Inbounds Shipping Plans Problems Inventory Products Replenishments Orders …" at bounding box center [740, 343] width 1481 height 686
drag, startPoint x: 1475, startPoint y: 283, endPoint x: 1295, endPoint y: 395, distance: 212.0
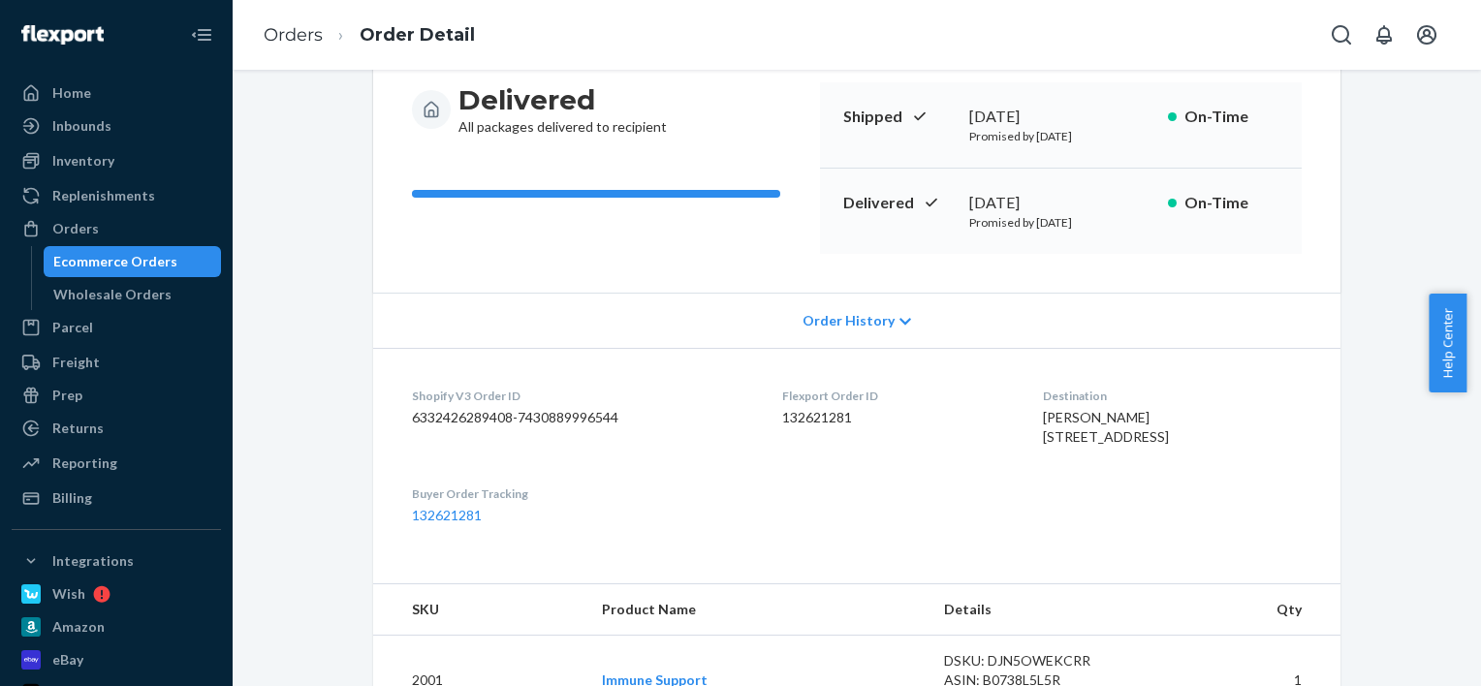
click at [1292, 392] on dt "Destination" at bounding box center [1172, 396] width 259 height 16
click at [1384, 392] on div "Shopify Order # #44867 • Standard / $6.43 View Details Contact Support Submit C…" at bounding box center [856, 553] width 1219 height 1296
drag, startPoint x: 1470, startPoint y: 386, endPoint x: 1475, endPoint y: 355, distance: 31.4
click at [1466, 355] on div "Help Center" at bounding box center [1455, 343] width 52 height 99
drag, startPoint x: 1478, startPoint y: 361, endPoint x: 1479, endPoint y: 325, distance: 35.9
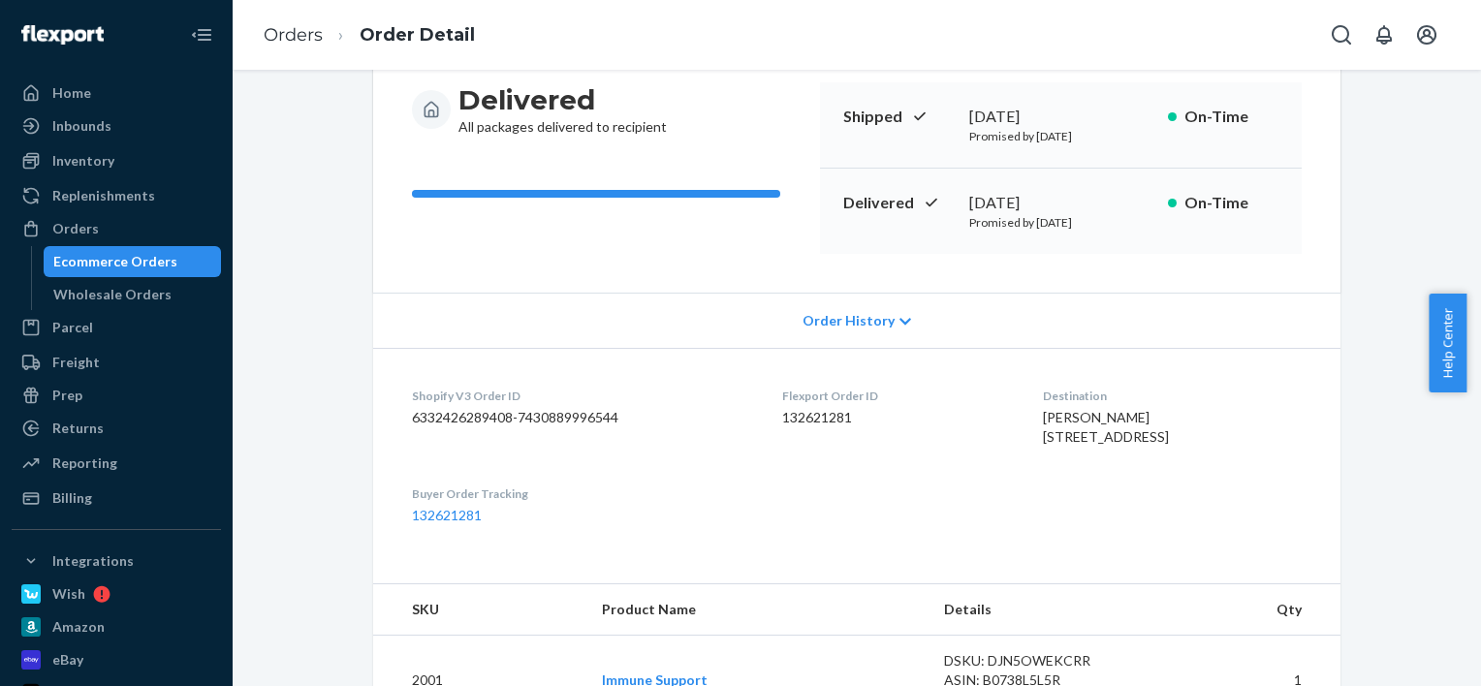
click at [1466, 326] on div "Help Center" at bounding box center [1455, 343] width 52 height 99
drag, startPoint x: 1480, startPoint y: 313, endPoint x: 1477, endPoint y: 291, distance: 22.5
click at [1466, 291] on body "Home Inbounds Shipping Plans Problems Inventory Products Replenishments Orders …" at bounding box center [740, 343] width 1481 height 686
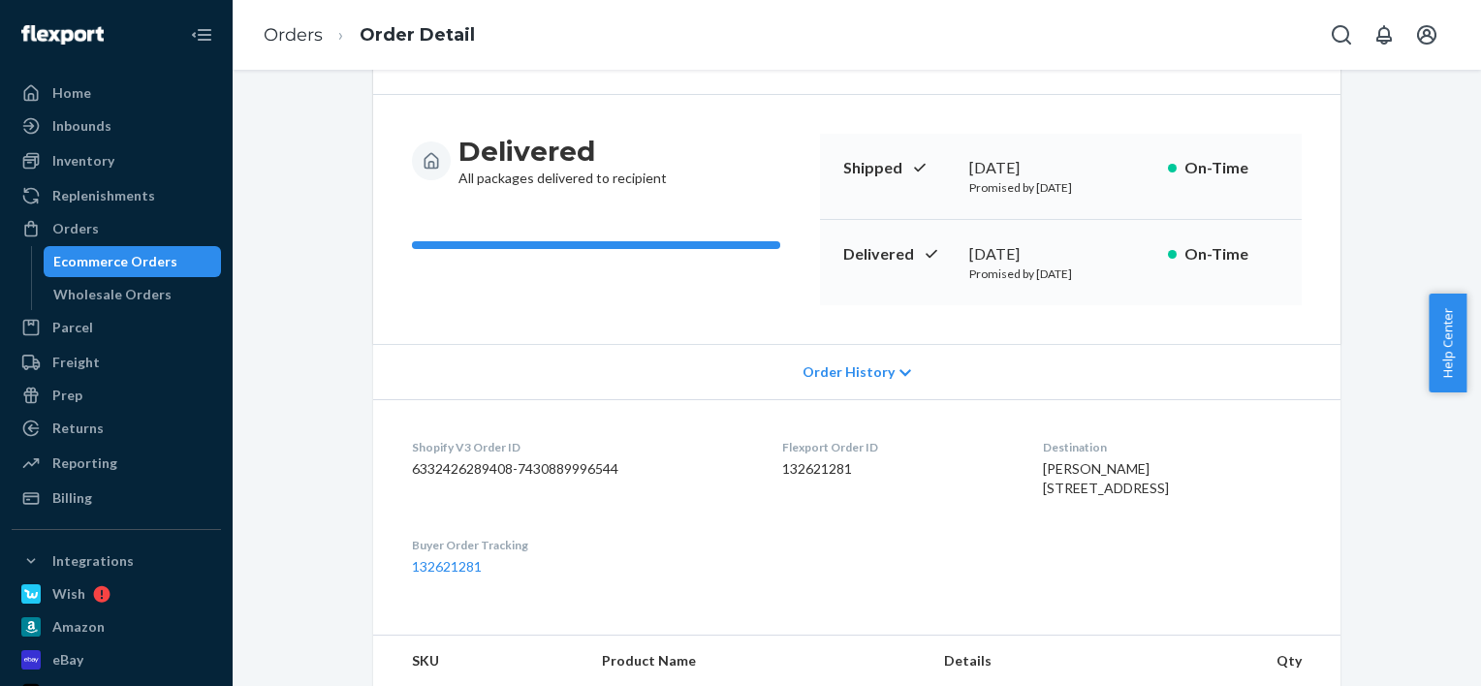
scroll to position [117, 0]
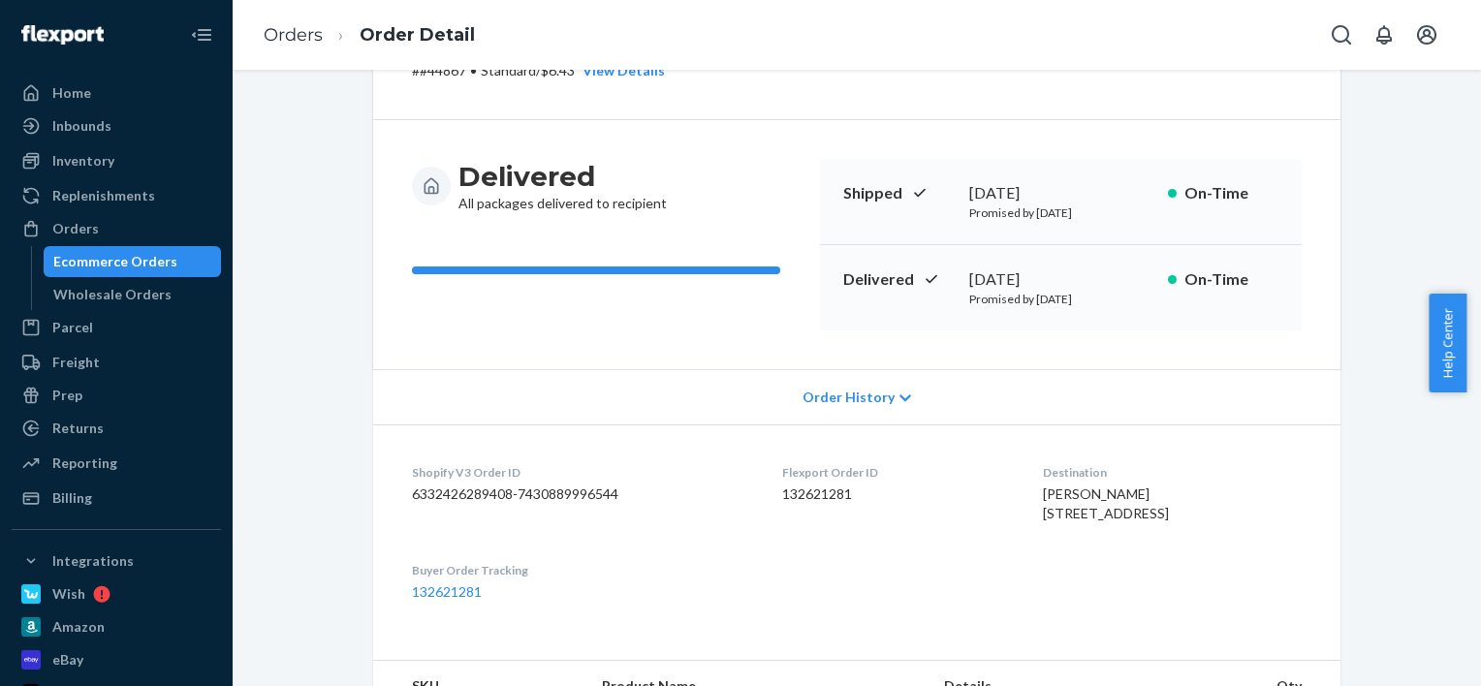
click at [1299, 276] on div "Delivered All packages delivered to recipient Shipped July 18, 2025 Promised by…" at bounding box center [856, 244] width 967 height 249
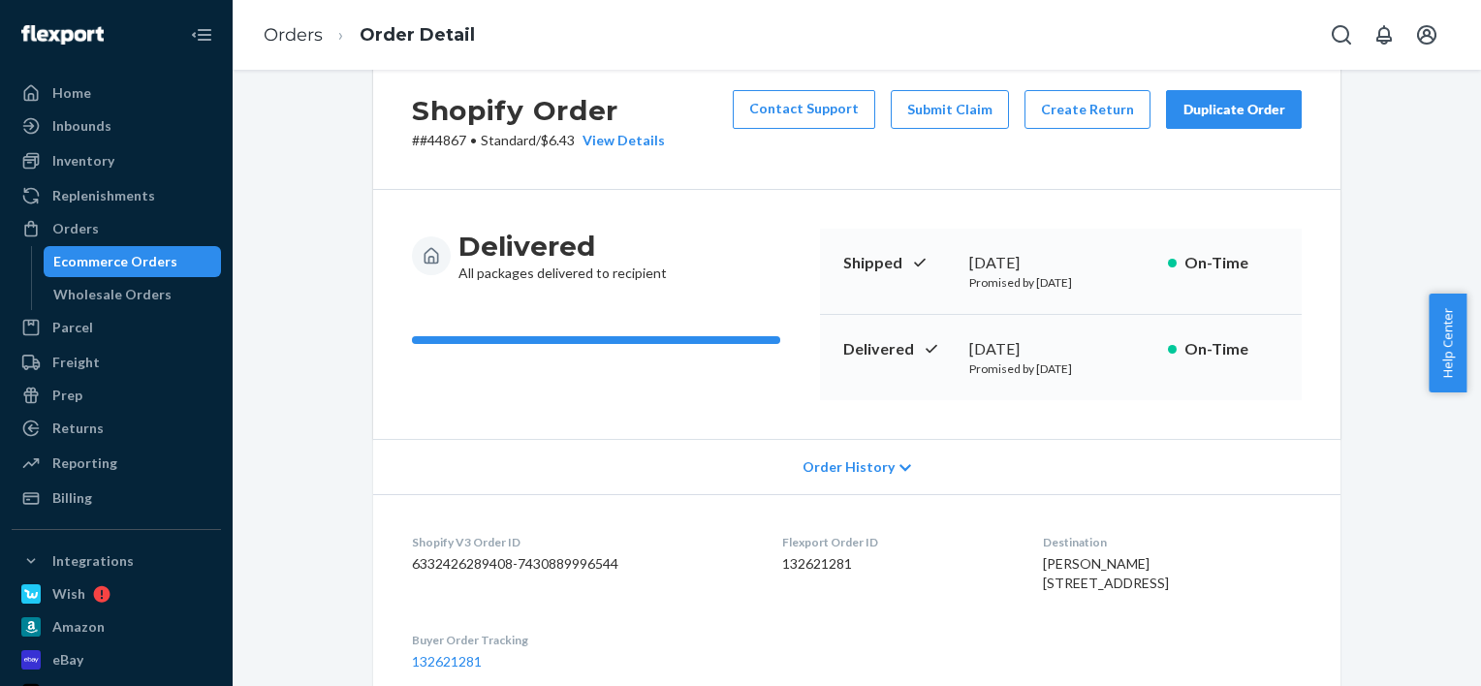
scroll to position [0, 0]
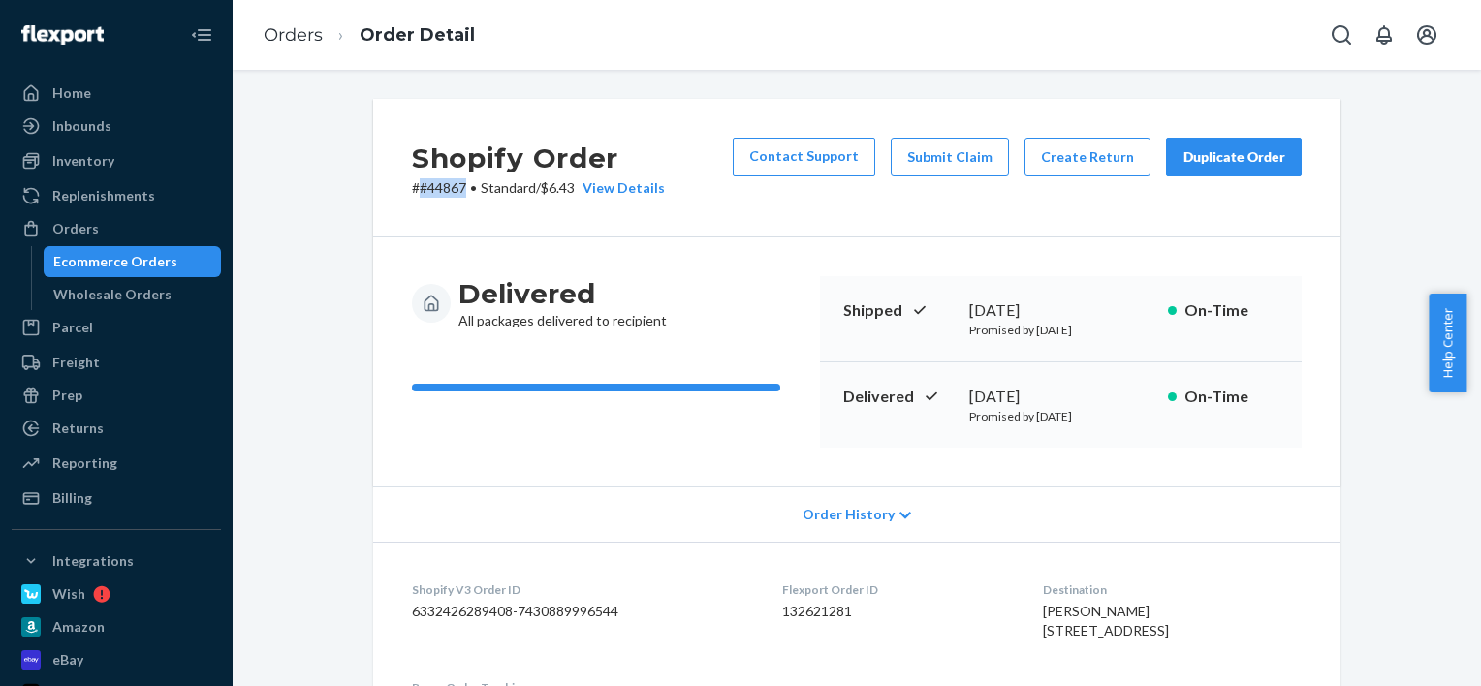
drag, startPoint x: 458, startPoint y: 187, endPoint x: 414, endPoint y: 187, distance: 43.6
click at [414, 187] on p "# #44867 • Standard / $6.43 View Details" at bounding box center [538, 187] width 253 height 19
copy p "#44867"
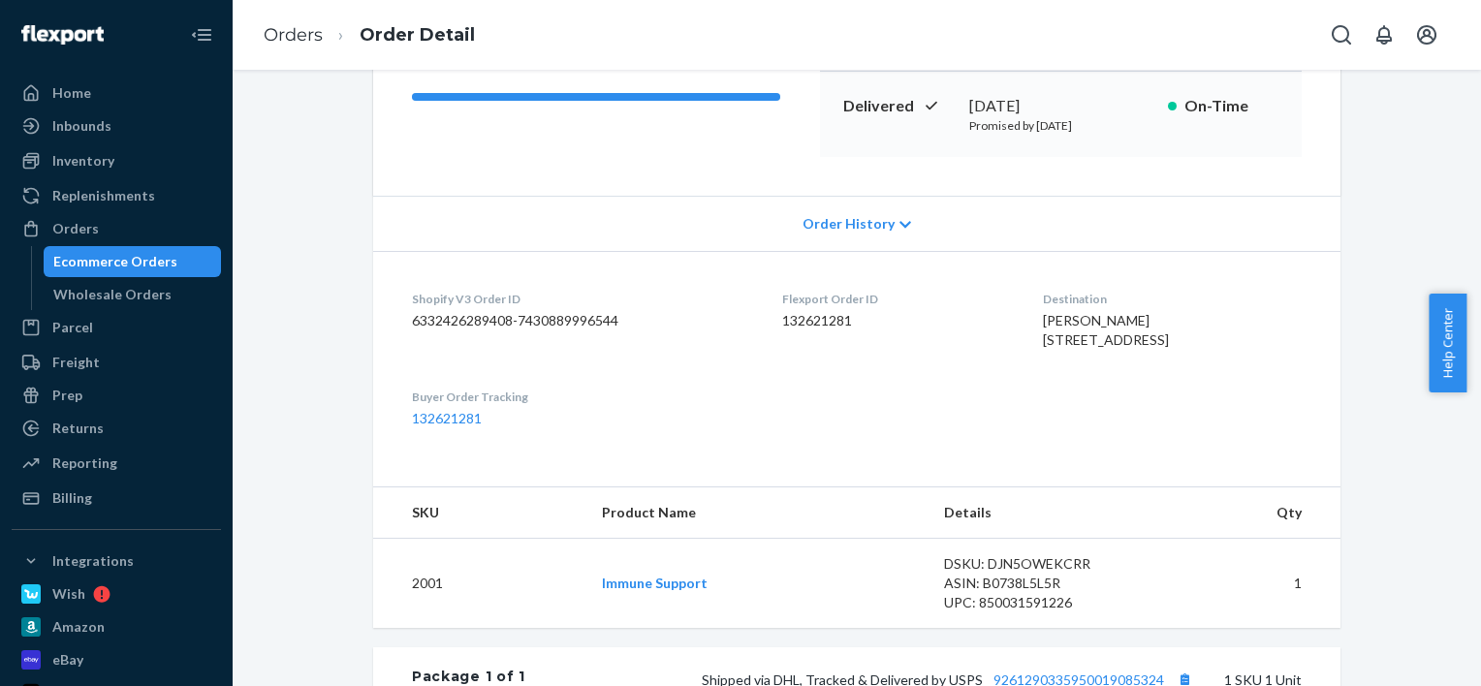
scroll to position [97, 0]
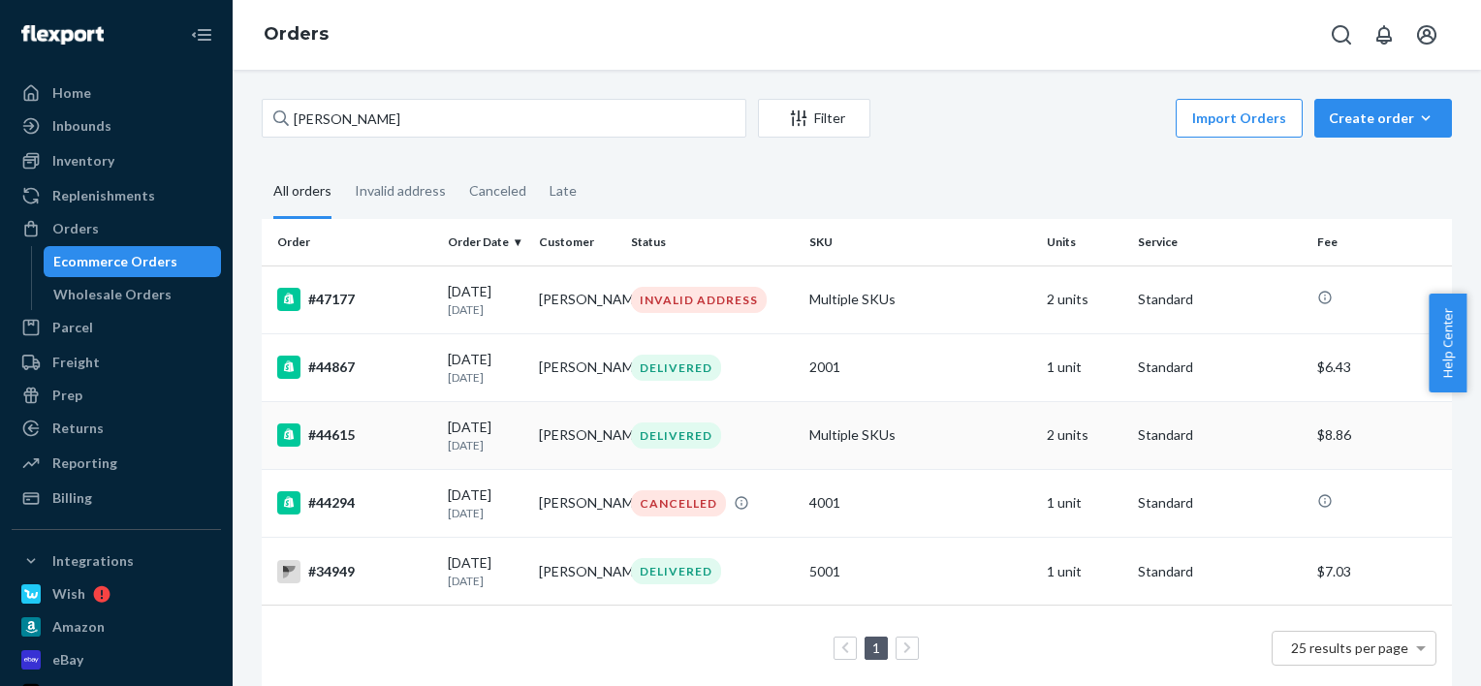
click at [338, 447] on div "#44615" at bounding box center [354, 435] width 155 height 23
click at [331, 584] on div "#34949" at bounding box center [354, 571] width 155 height 23
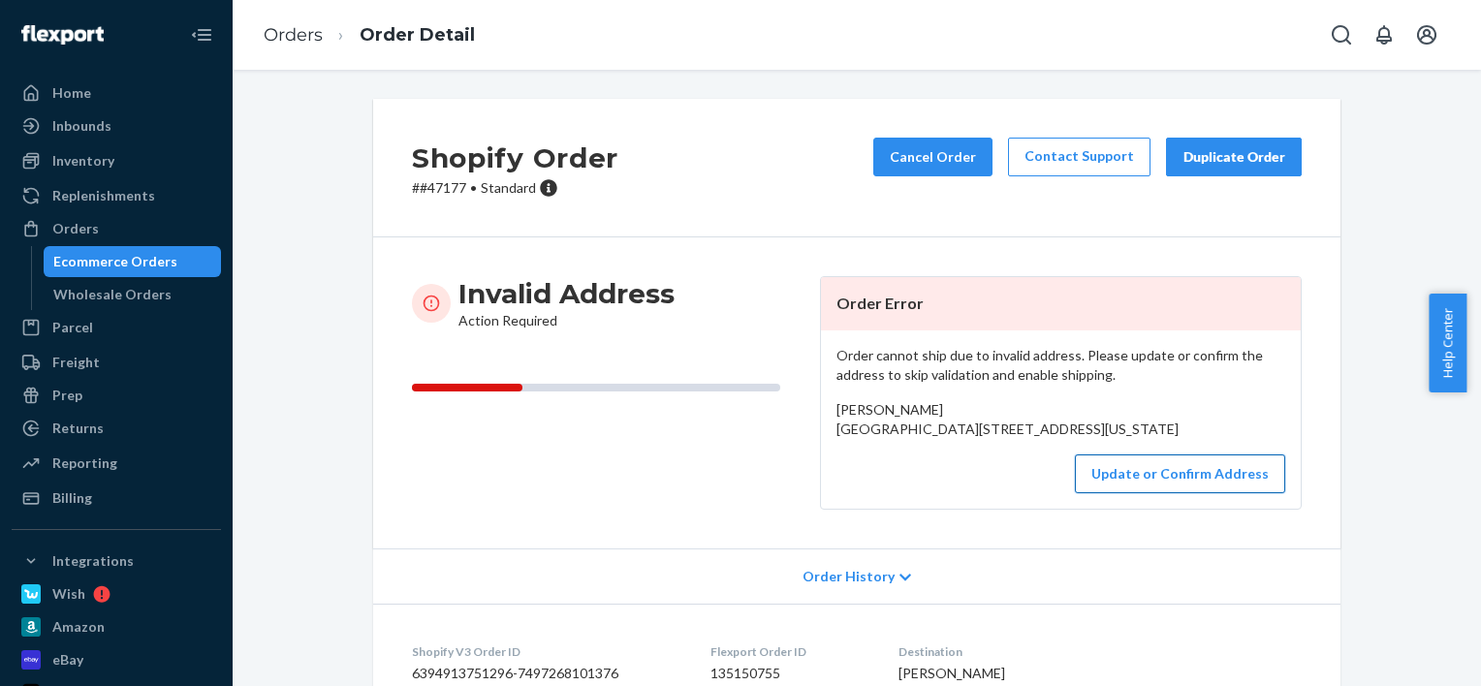
click at [1137, 493] on button "Update or Confirm Address" at bounding box center [1180, 474] width 210 height 39
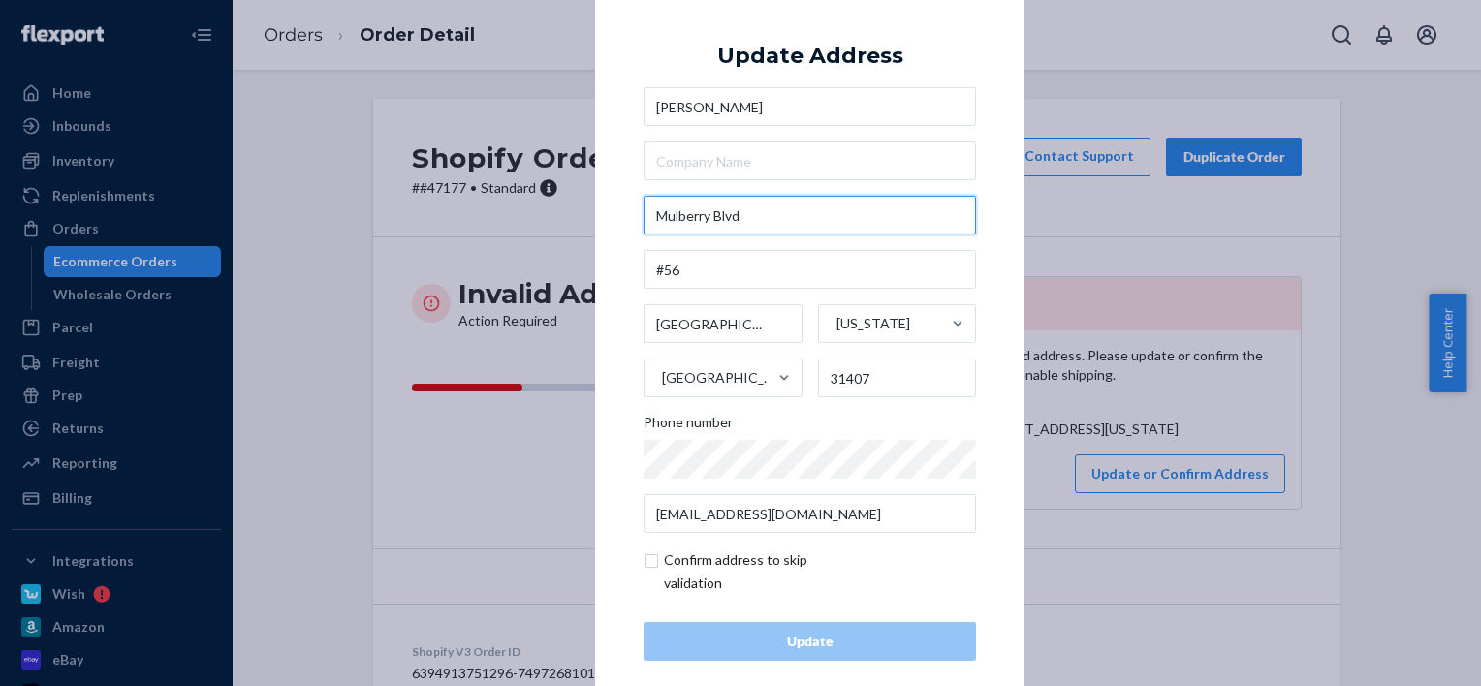
drag, startPoint x: 752, startPoint y: 205, endPoint x: 527, endPoint y: 189, distance: 225.5
click at [527, 189] on div "× Update Address [PERSON_NAME] [STREET_ADDRESS][US_STATE] Phone number [EMAIL_A…" at bounding box center [740, 343] width 1481 height 686
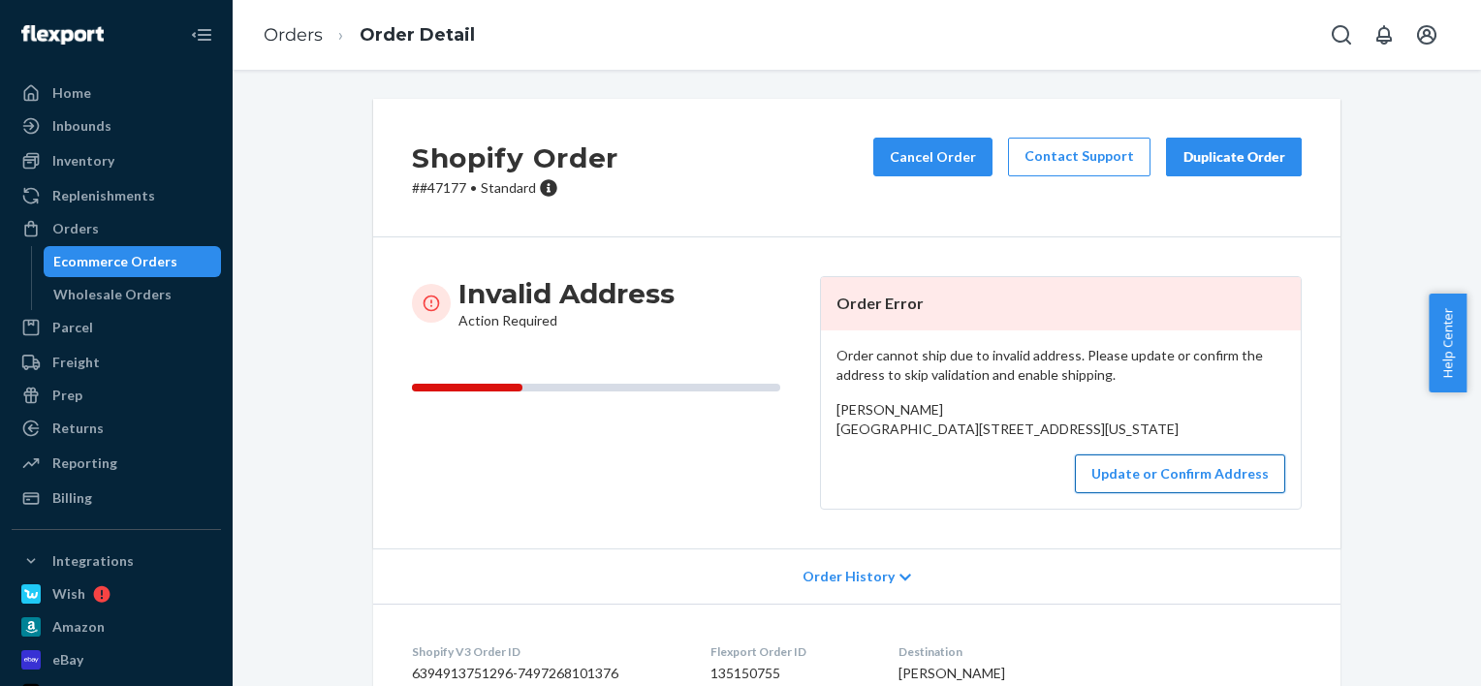
click at [1184, 493] on button "Update or Confirm Address" at bounding box center [1180, 474] width 210 height 39
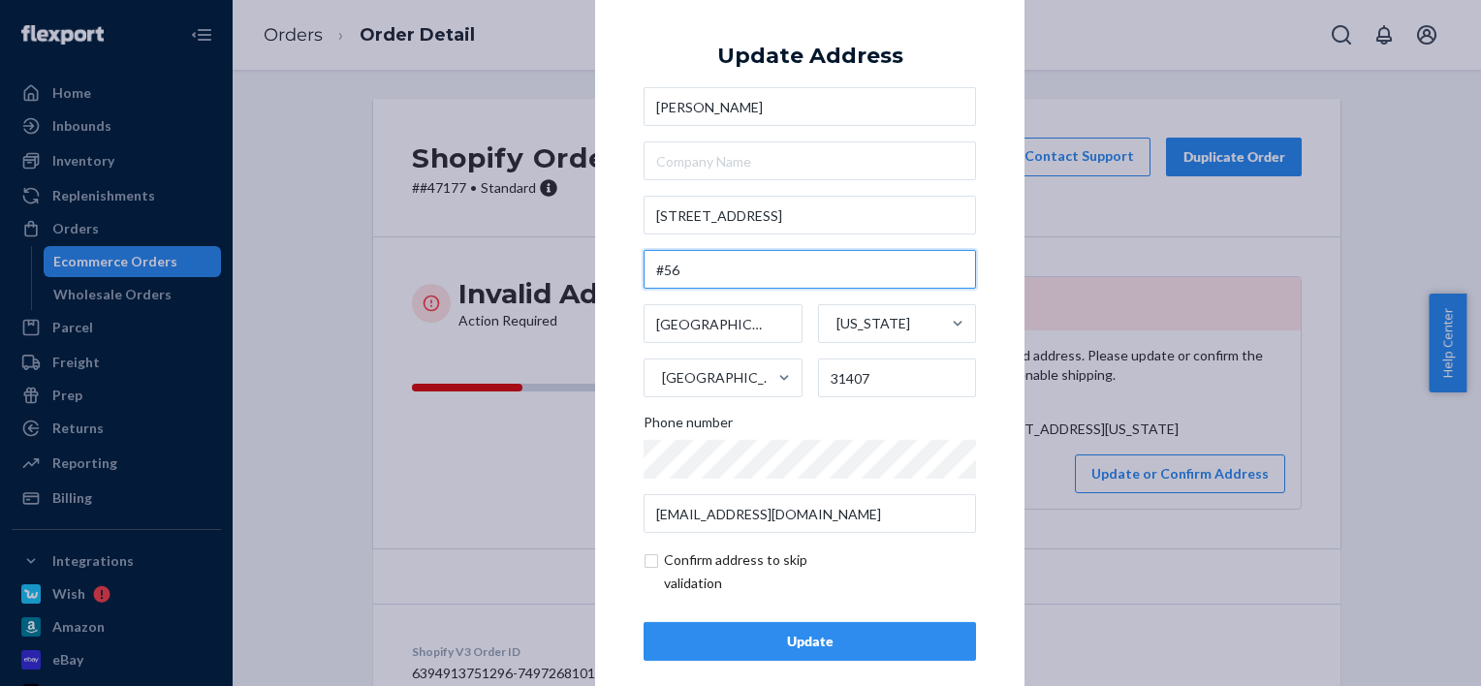
drag, startPoint x: 683, startPoint y: 279, endPoint x: 609, endPoint y: 261, distance: 76.9
click at [609, 261] on div "× Update Address [PERSON_NAME] [STREET_ADDRESS][US_STATE] Phone number [EMAIL_A…" at bounding box center [809, 343] width 429 height 733
paste input "Unit"
type input "Unit #56"
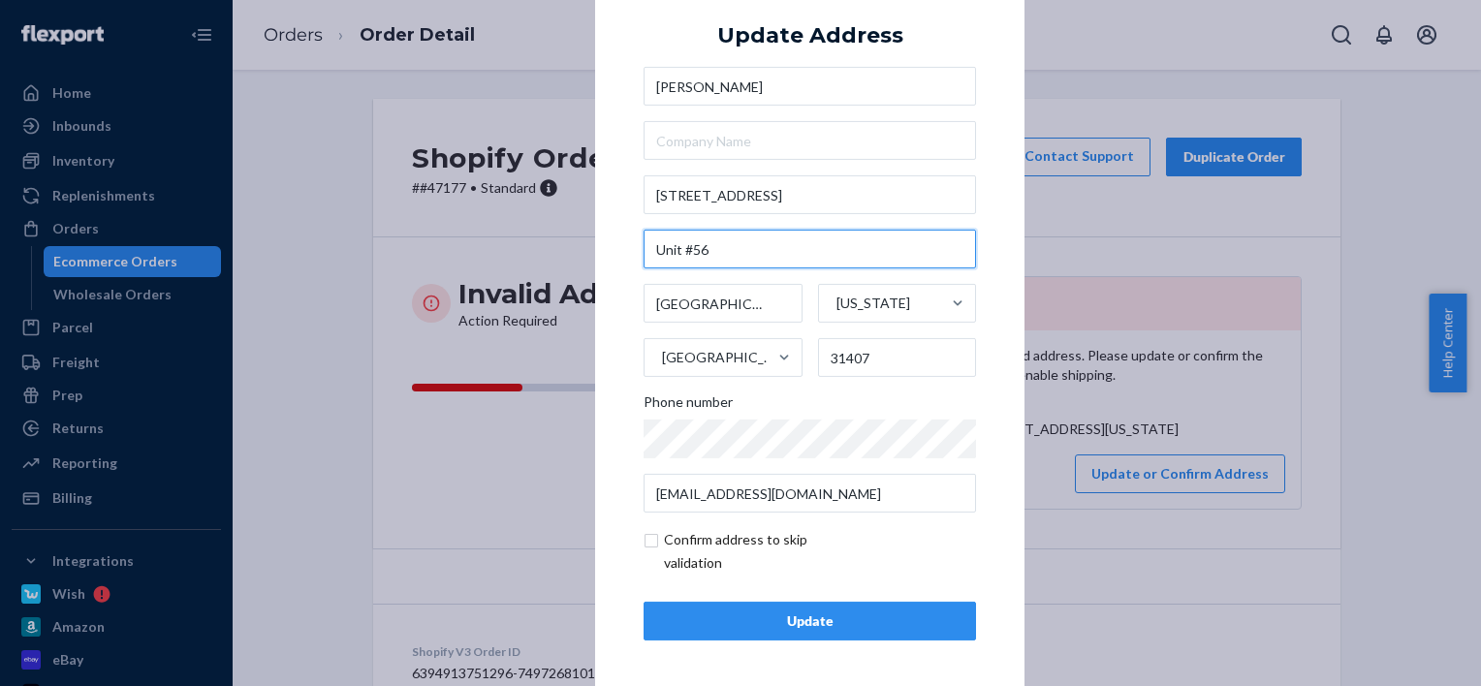
scroll to position [23, 0]
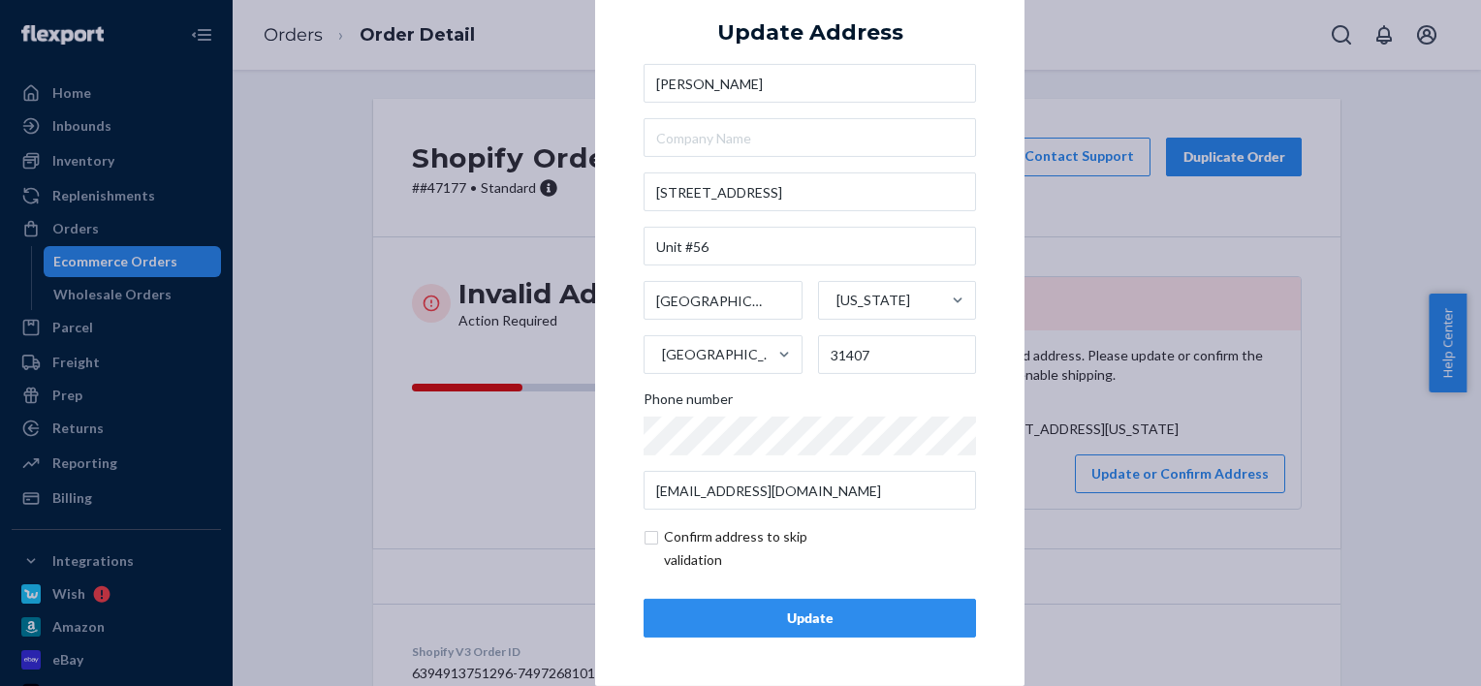
click at [786, 612] on div "Update" at bounding box center [810, 618] width 300 height 19
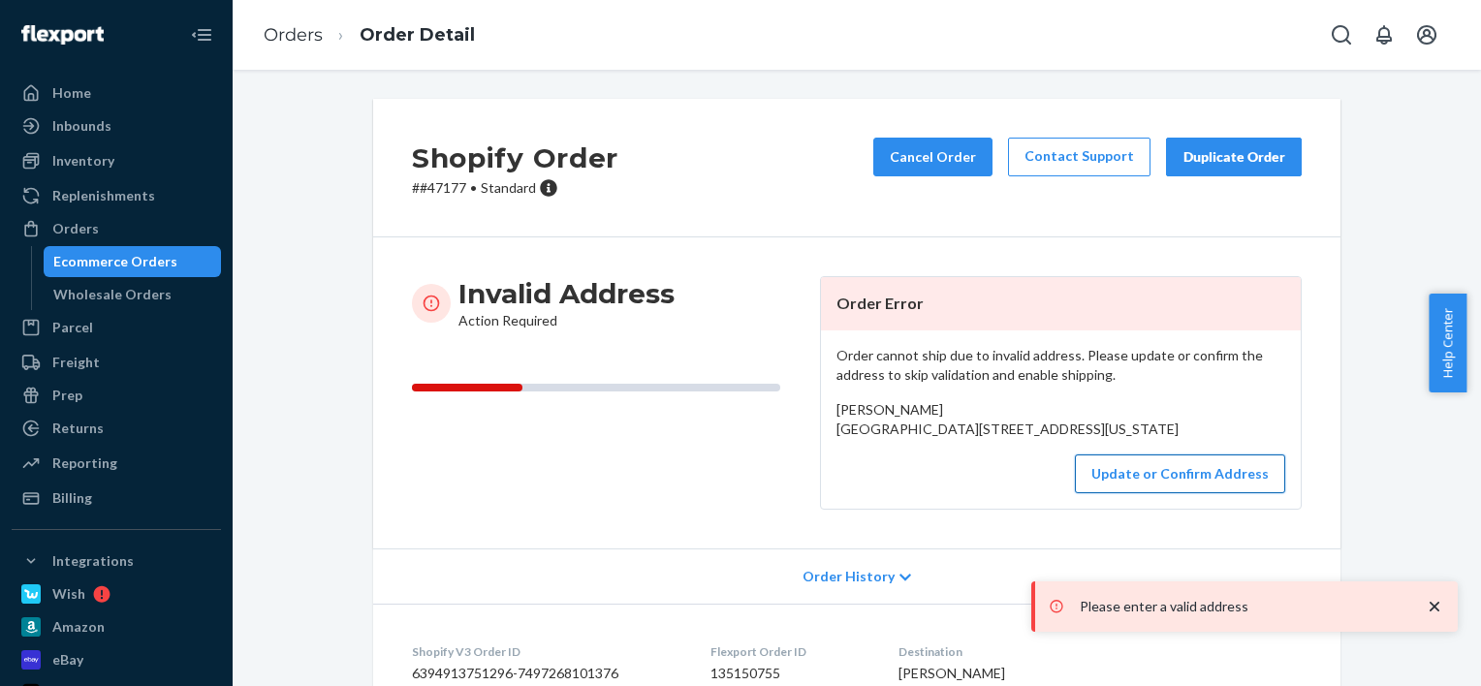
click at [1140, 493] on button "Update or Confirm Address" at bounding box center [1180, 474] width 210 height 39
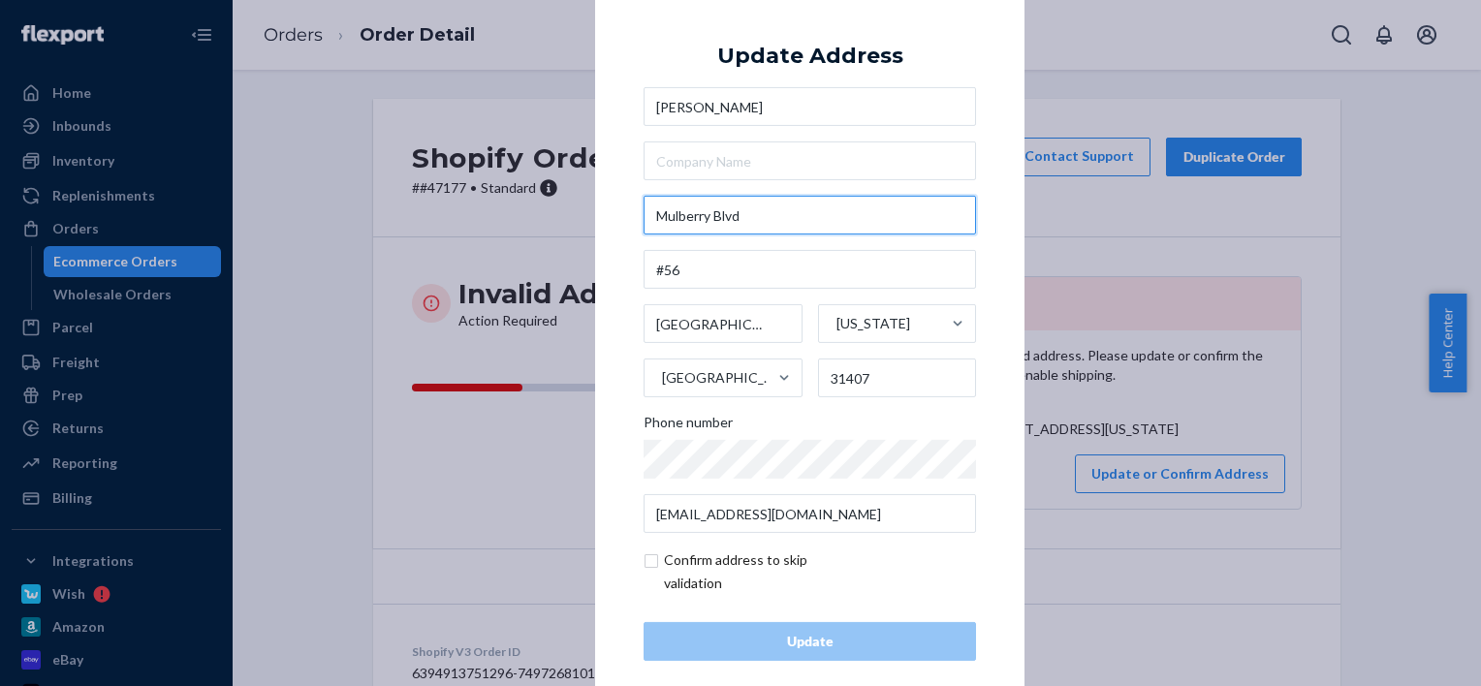
drag, startPoint x: 757, startPoint y: 217, endPoint x: 573, endPoint y: 224, distance: 184.3
click at [573, 224] on div "× Update Address [PERSON_NAME] [STREET_ADDRESS][US_STATE] Phone number [EMAIL_A…" at bounding box center [740, 343] width 1481 height 686
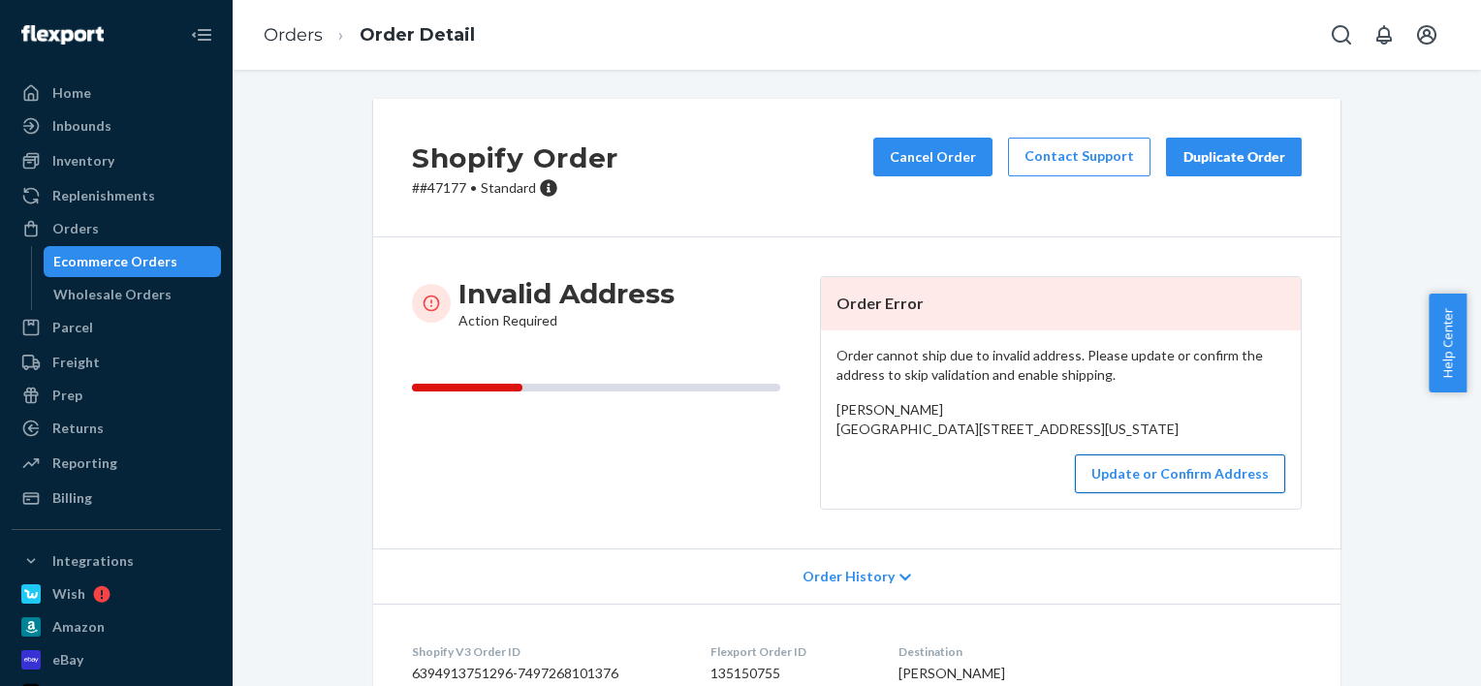
click at [1158, 493] on button "Update or Confirm Address" at bounding box center [1180, 474] width 210 height 39
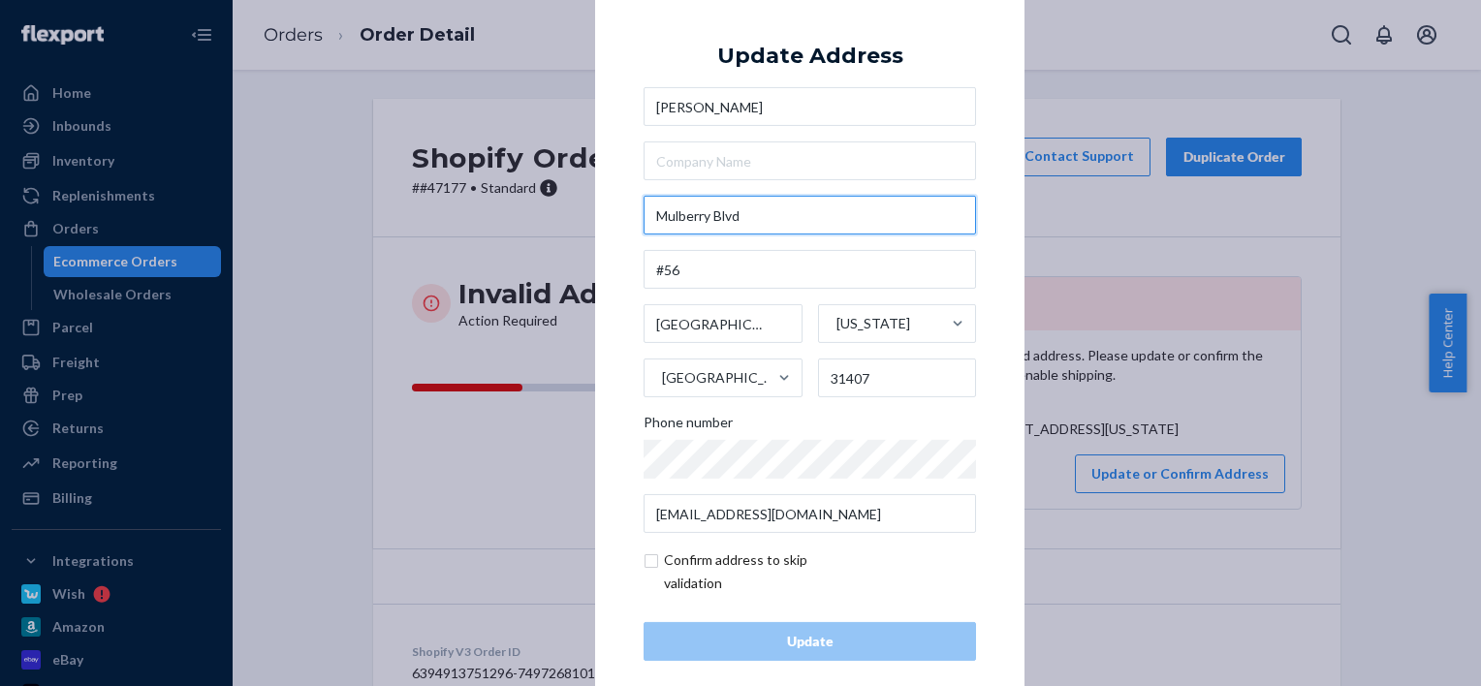
drag, startPoint x: 735, startPoint y: 221, endPoint x: 570, endPoint y: 191, distance: 167.5
click at [570, 191] on div "× Update Address [PERSON_NAME] [STREET_ADDRESS][US_STATE] Phone number [EMAIL_A…" at bounding box center [740, 343] width 1481 height 686
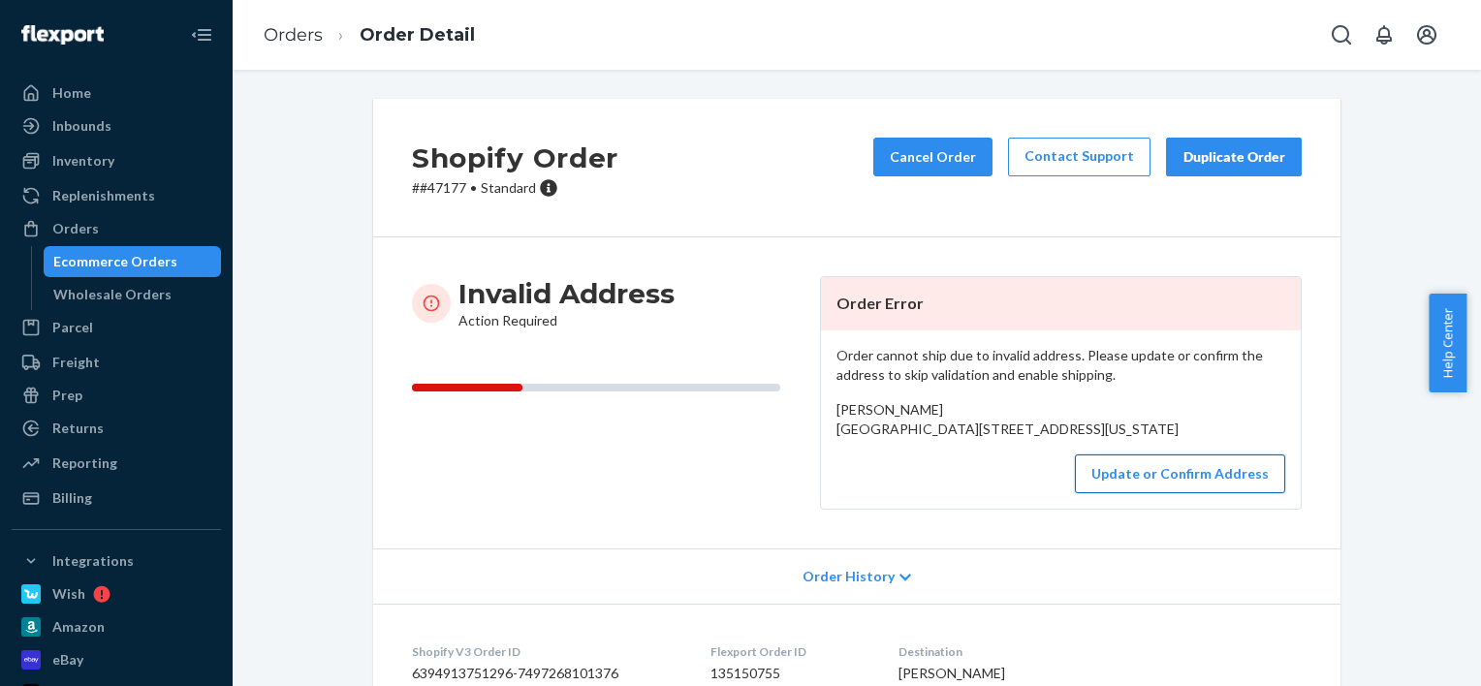
click at [1148, 493] on button "Update or Confirm Address" at bounding box center [1180, 474] width 210 height 39
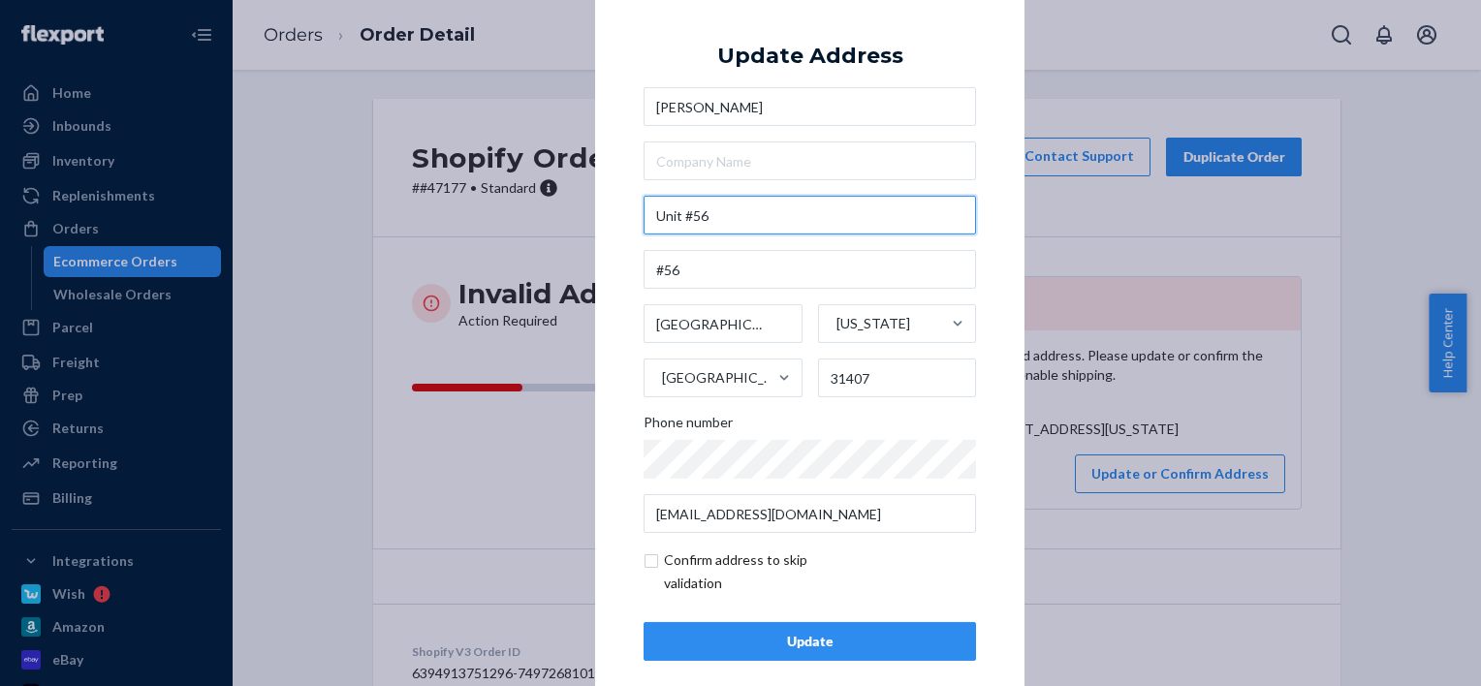
drag, startPoint x: 719, startPoint y: 219, endPoint x: 635, endPoint y: 219, distance: 84.3
click at [635, 219] on div "× Update Address Olivia Recchia Unit #56 #56 Port Wentworth Georgia United Stat…" at bounding box center [809, 343] width 429 height 733
drag, startPoint x: 720, startPoint y: 218, endPoint x: 583, endPoint y: 205, distance: 138.2
click at [583, 205] on div "× Update Address Olivia Recchia Unit #56 #56 Port Wentworth Georgia United Stat…" at bounding box center [740, 343] width 1481 height 686
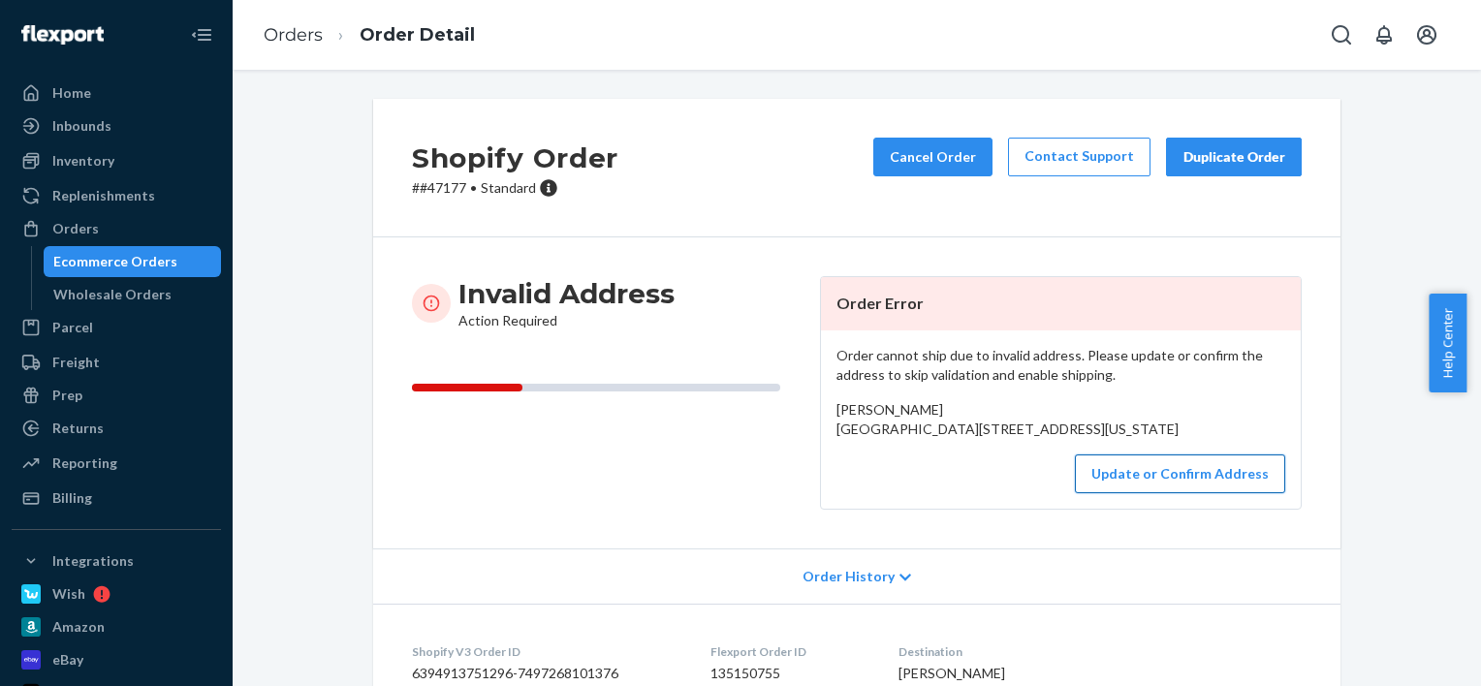
click at [1163, 493] on button "Update or Confirm Address" at bounding box center [1180, 474] width 210 height 39
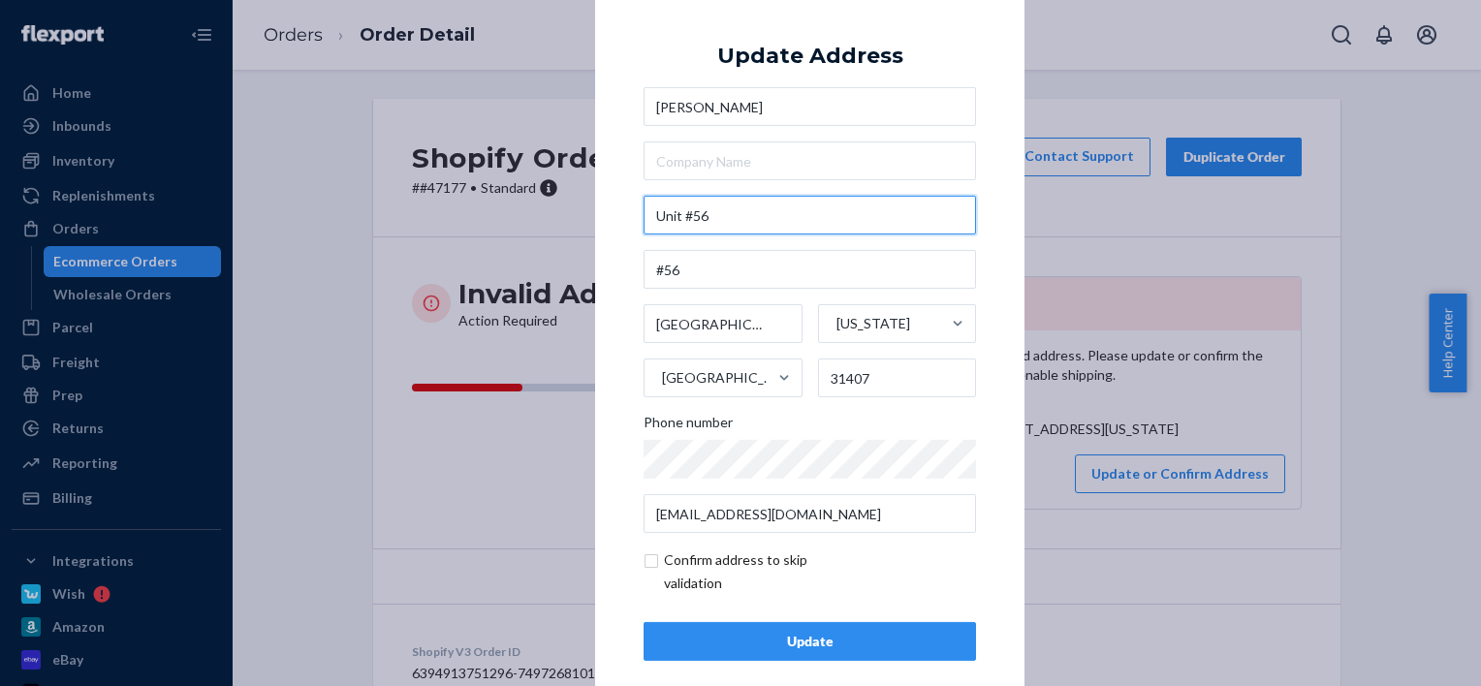
drag, startPoint x: 682, startPoint y: 217, endPoint x: 626, endPoint y: 217, distance: 56.2
click at [632, 217] on div "× Update Address Olivia Recchia Unit #56 #56 Port Wentworth Georgia United Stat…" at bounding box center [809, 343] width 429 height 733
paste input "[STREET_ADDRESS]"
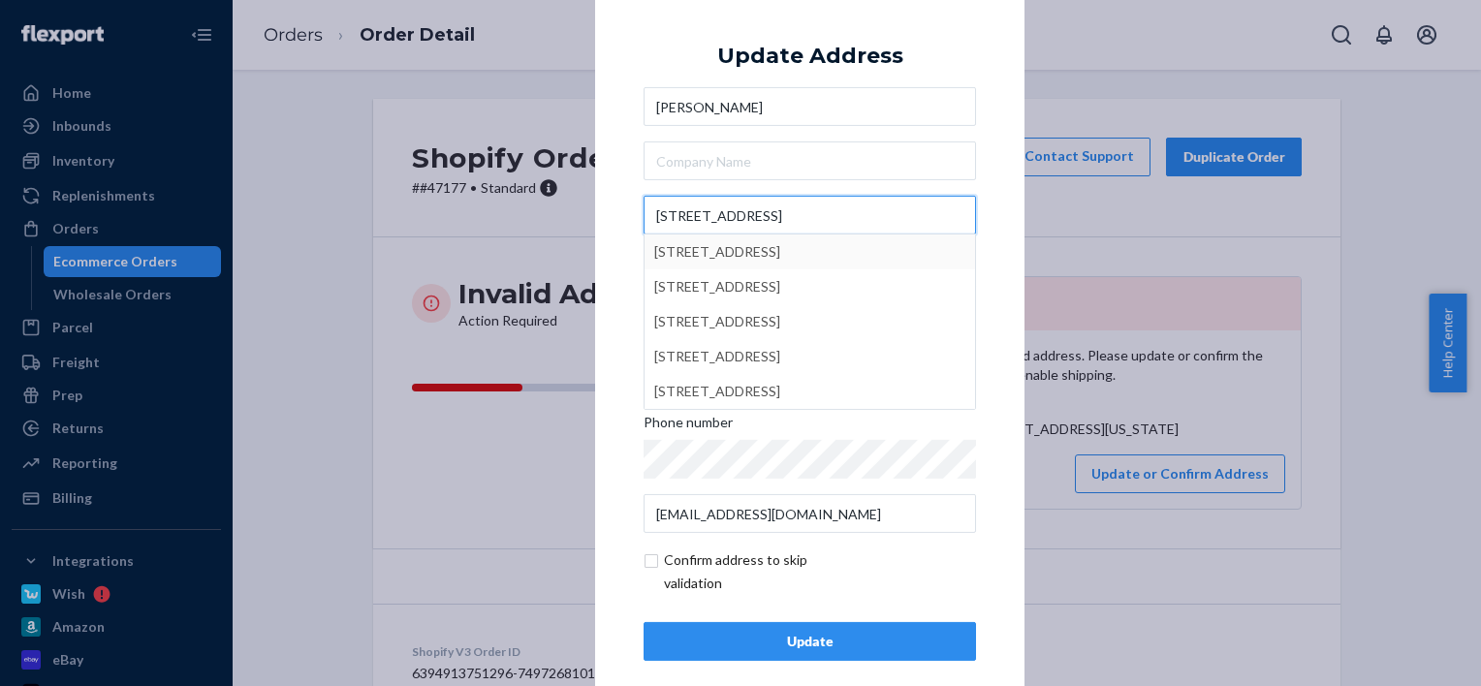
type input "[STREET_ADDRESS]"
click at [580, 238] on div "× Update Address [PERSON_NAME] [STREET_ADDRESS][GEOGRAPHIC_DATA][STREET_ADDRESS…" at bounding box center [740, 343] width 1481 height 686
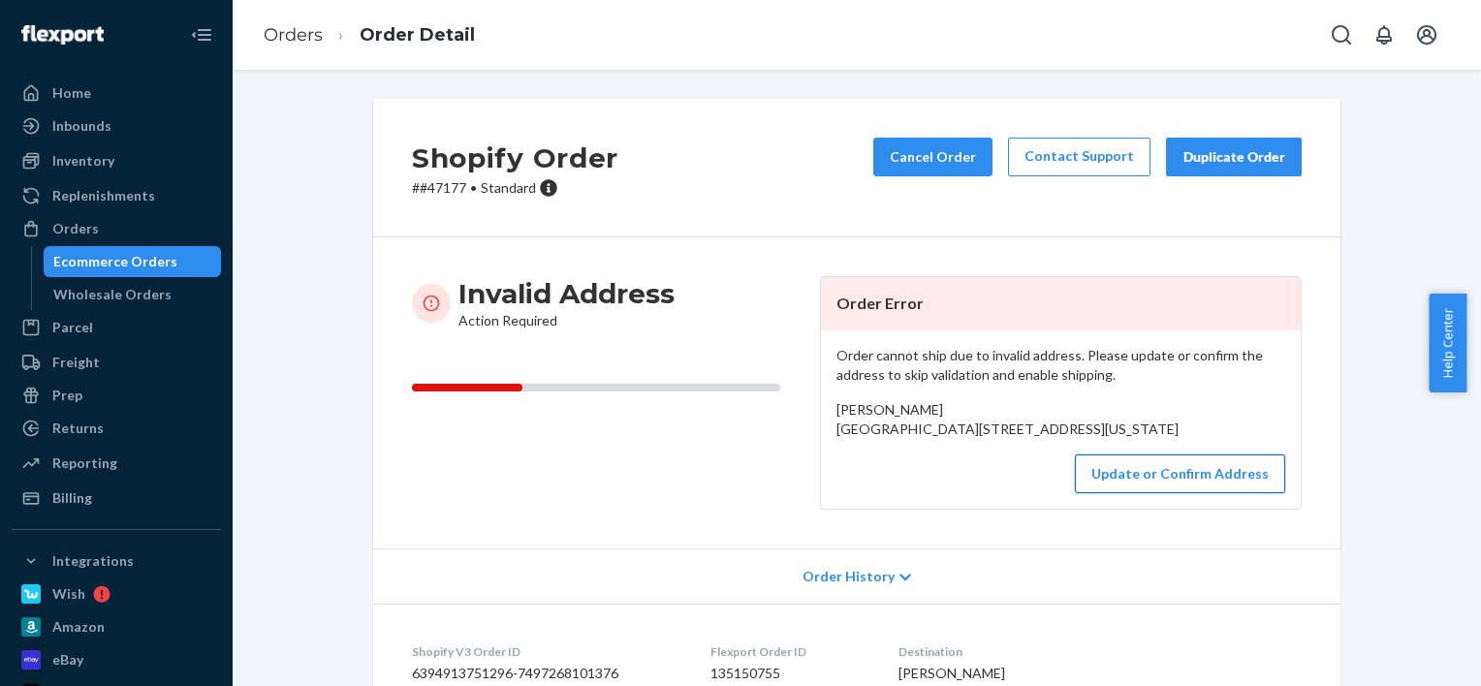
click at [1173, 493] on button "Update or Confirm Address" at bounding box center [1180, 474] width 210 height 39
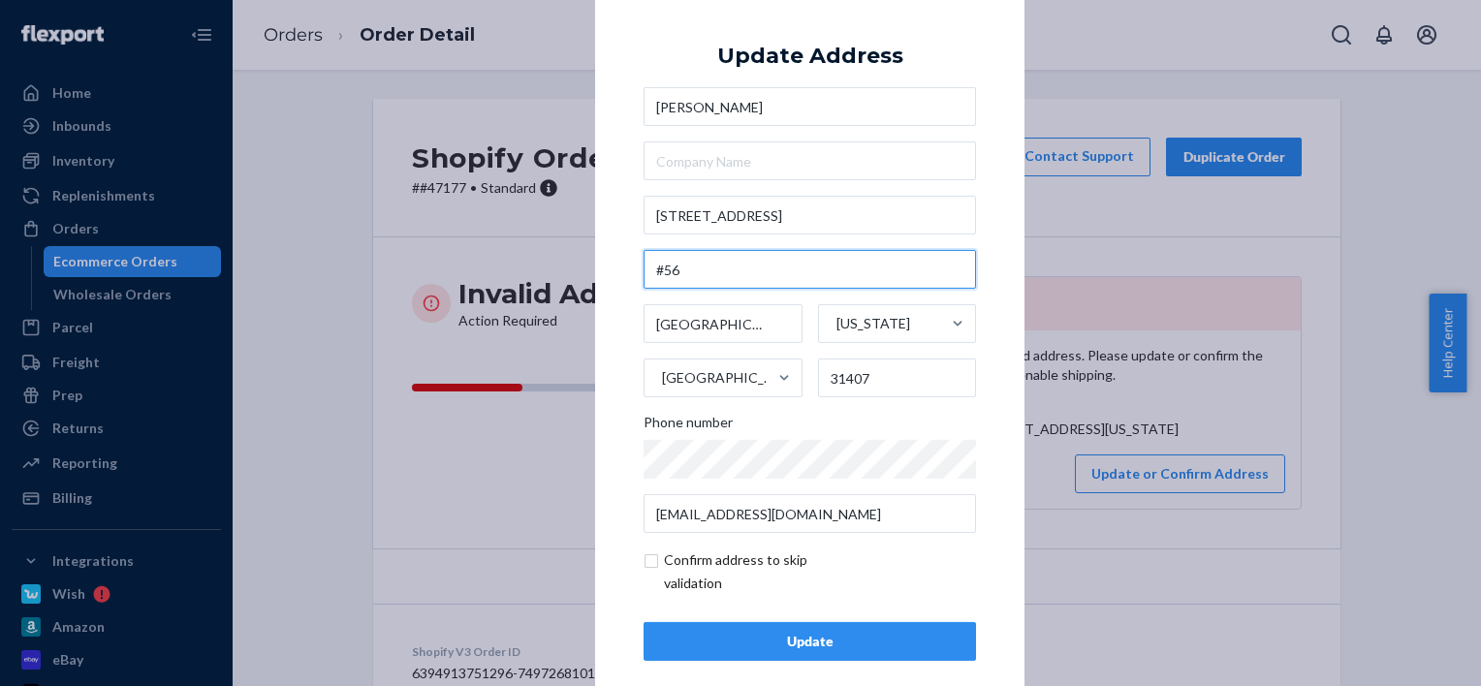
click at [655, 273] on input "#56" at bounding box center [810, 269] width 332 height 39
type input "Unit #56"
click at [819, 649] on div "Update" at bounding box center [810, 641] width 300 height 19
